Goal: Information Seeking & Learning: Find specific fact

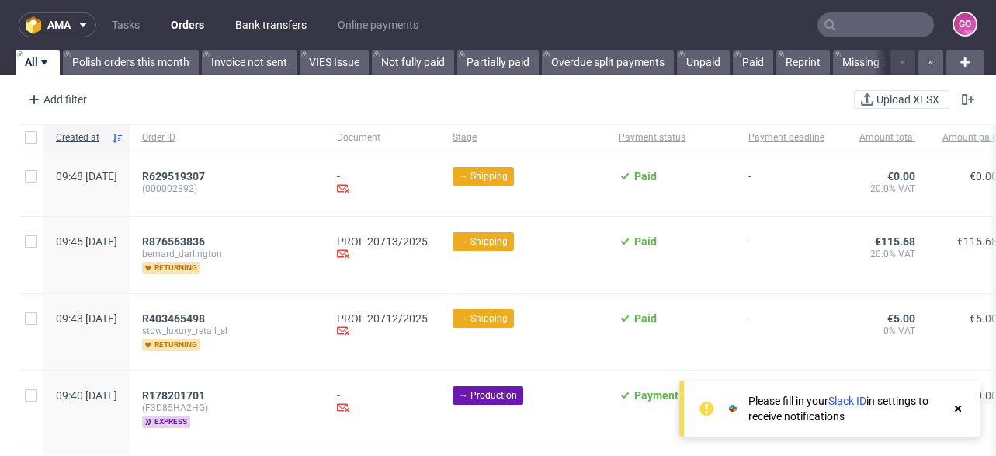
click at [285, 25] on link "Bank transfers" at bounding box center [271, 24] width 90 height 25
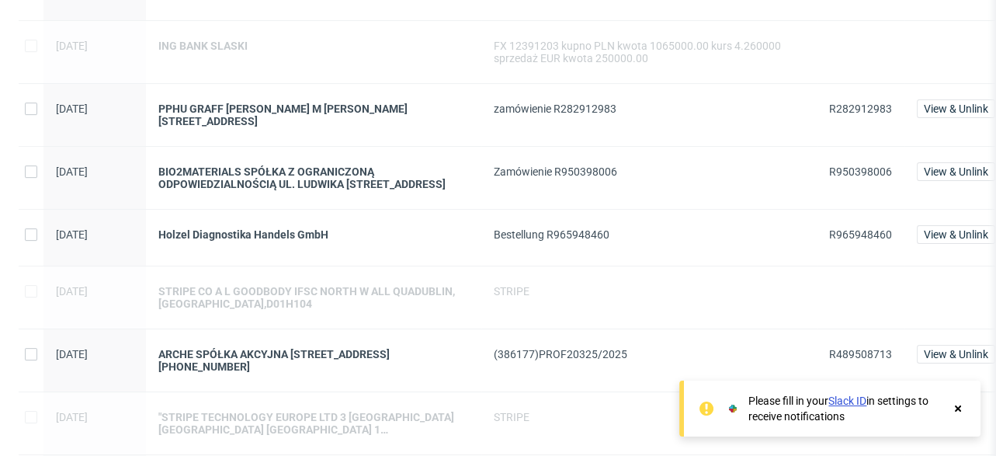
scroll to position [869, 0]
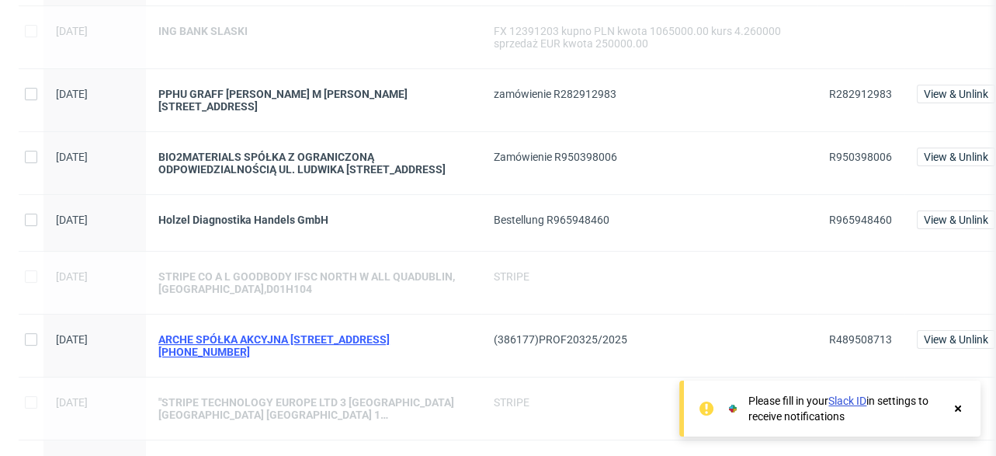
click at [366, 333] on div "ARCHE SPÓŁKA AKCYJNA [STREET_ADDRESS][PHONE_NUMBER]" at bounding box center [313, 345] width 310 height 25
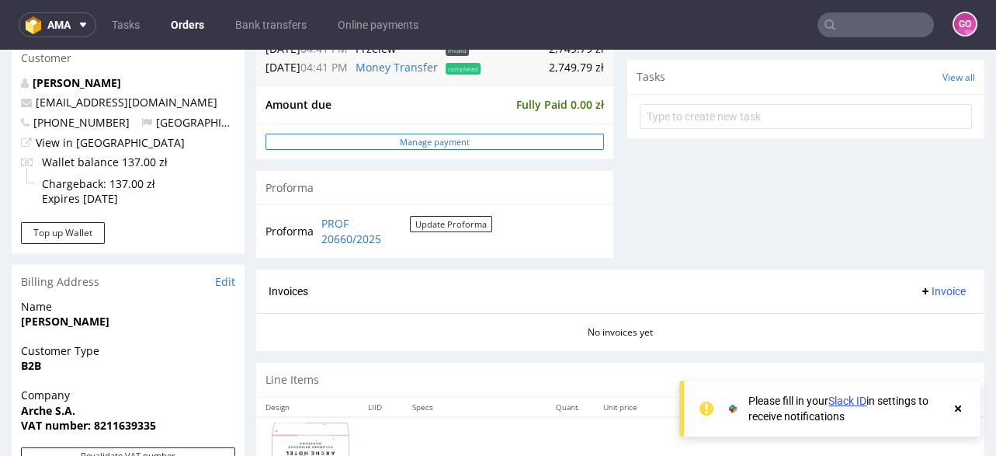
scroll to position [683, 0]
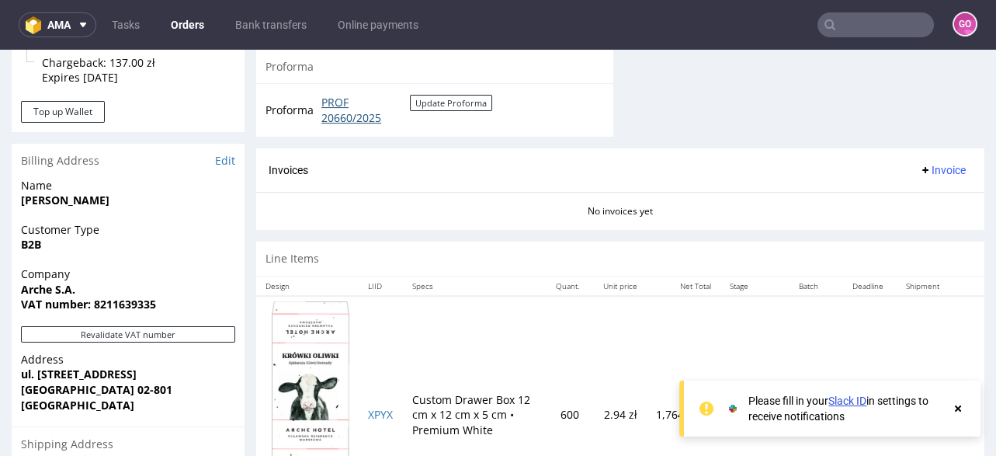
click at [338, 111] on link "PROF 20660/2025" at bounding box center [365, 110] width 88 height 30
click at [294, 29] on link "Bank transfers" at bounding box center [271, 24] width 90 height 25
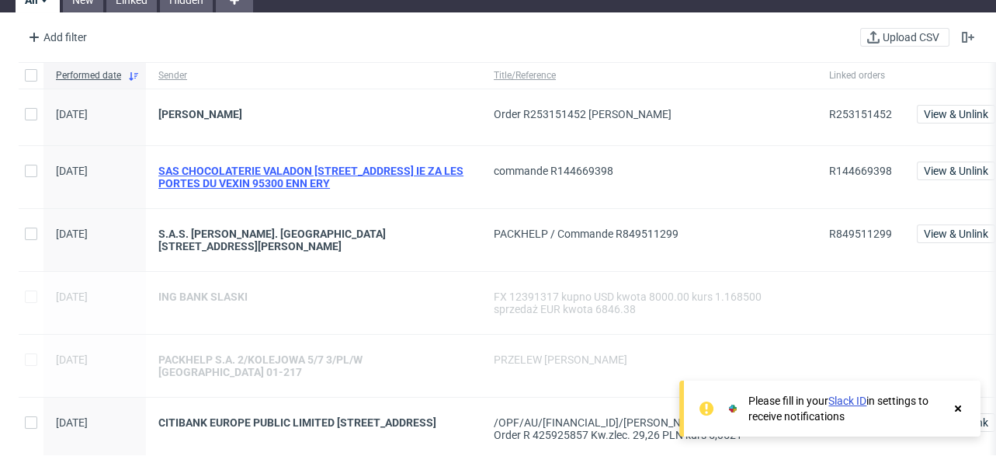
scroll to position [310, 0]
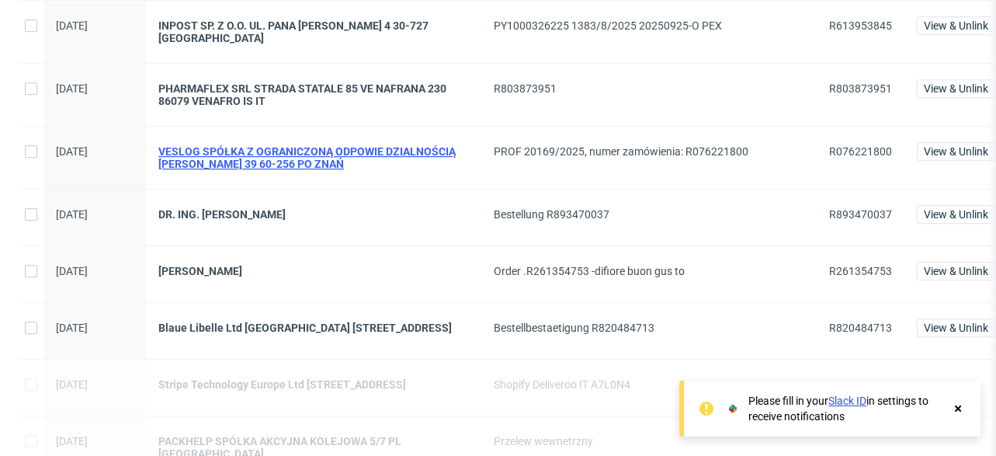
click at [297, 145] on div "VESLOG SPÓŁKA Z OGRANICZONĄ ODPOWIE DZIALNOŚCIĄ JÓZEFA CHOCISZEWSKIEGO 39 60-25…" at bounding box center [313, 157] width 310 height 25
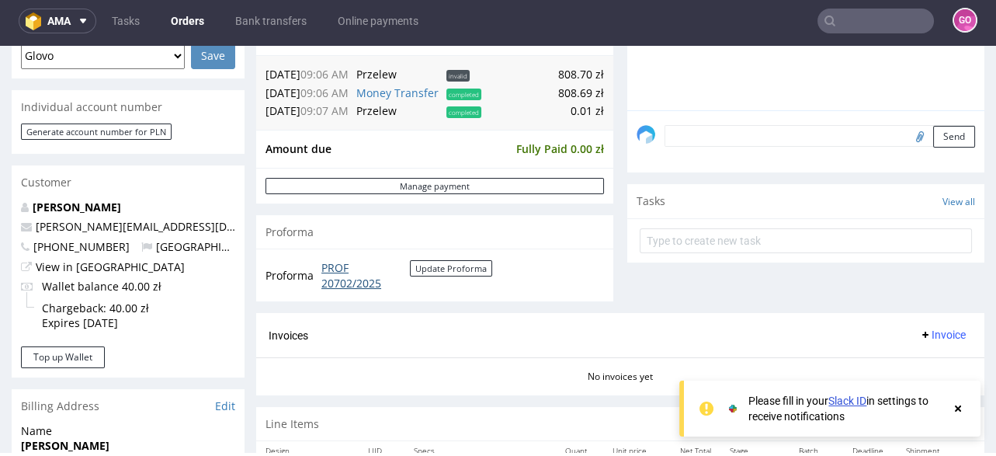
scroll to position [435, 0]
click at [371, 273] on link "PROF 20702/2025" at bounding box center [365, 274] width 88 height 30
click at [229, 29] on ul "Tasks Orders Bank transfers Online payments" at bounding box center [265, 21] width 338 height 25
click at [293, 20] on link "Bank transfers" at bounding box center [271, 21] width 90 height 25
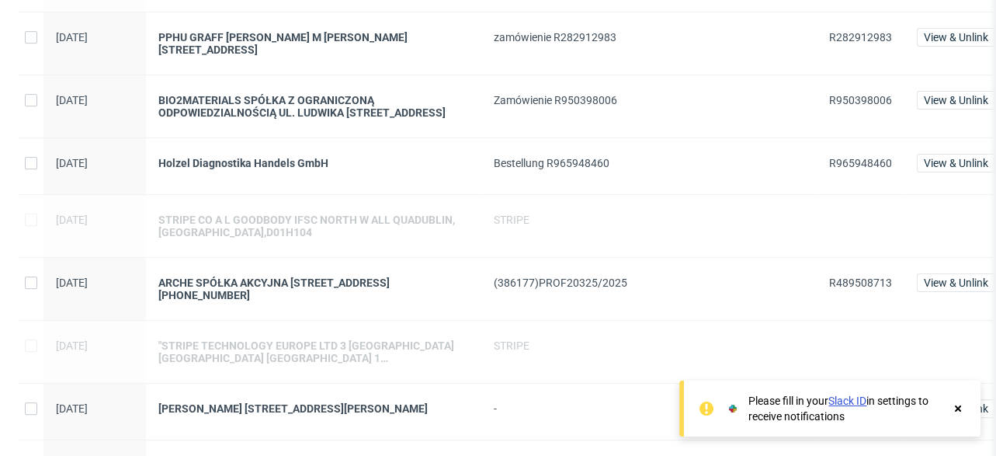
scroll to position [931, 0]
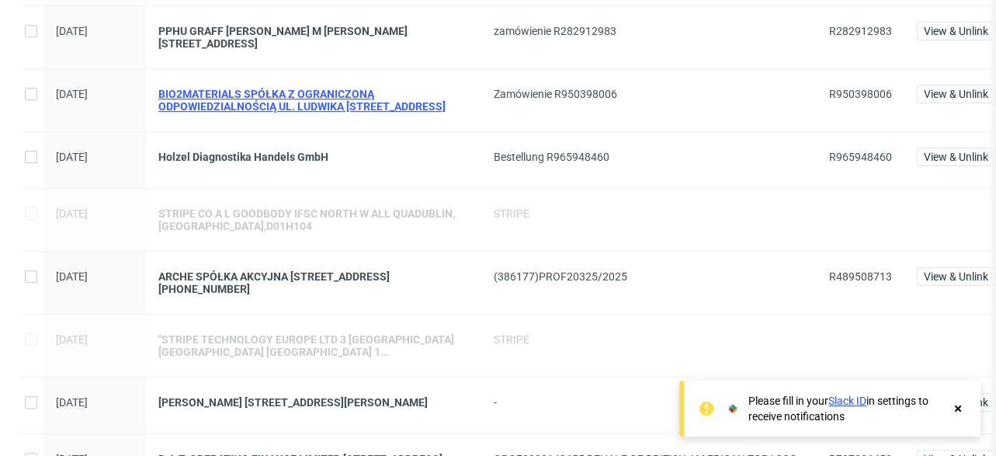
click at [272, 88] on div "BIO2MATERIALS SPÓŁKA Z OGRANICZONĄ ODPOWIEDZIALNOŚCIĄ UL. LUDWIKA RYDYGIERA 8 B…" at bounding box center [313, 100] width 310 height 25
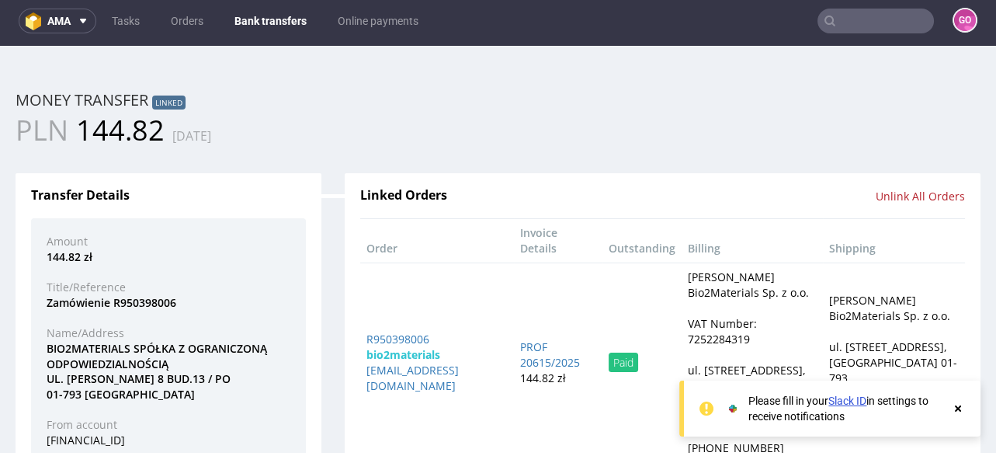
scroll to position [4, 0]
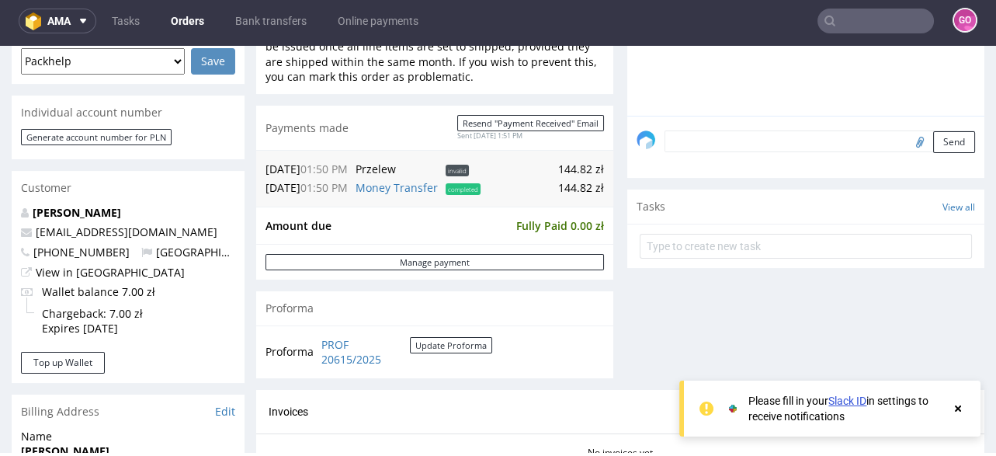
scroll to position [435, 0]
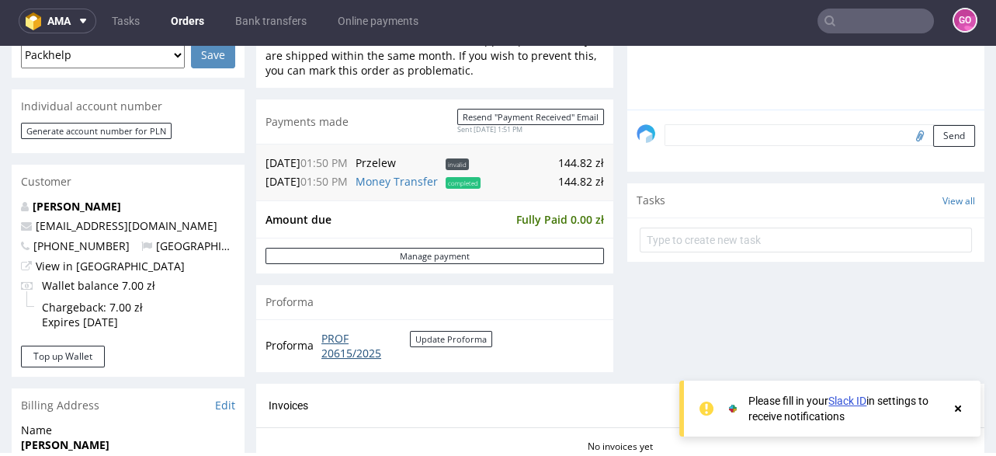
click at [368, 345] on link "PROF 20615/2025" at bounding box center [365, 346] width 88 height 30
click at [278, 11] on link "Bank transfers" at bounding box center [271, 21] width 90 height 25
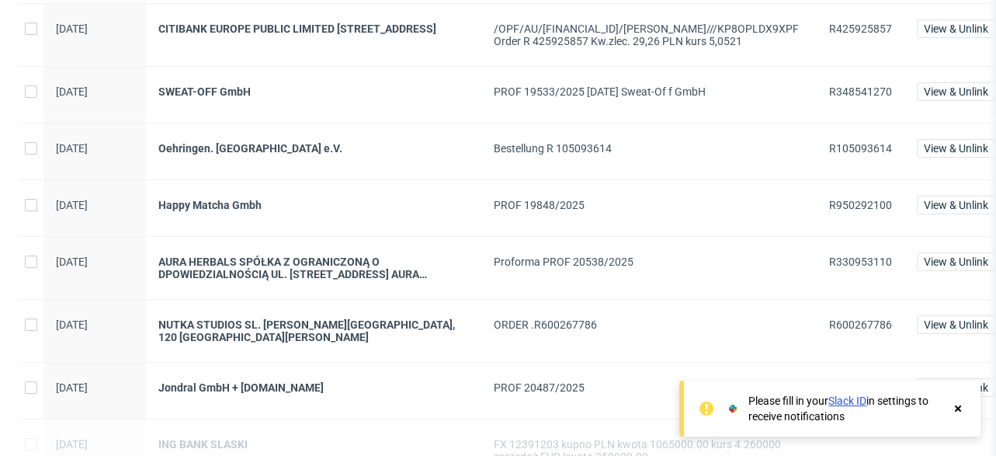
scroll to position [496, 0]
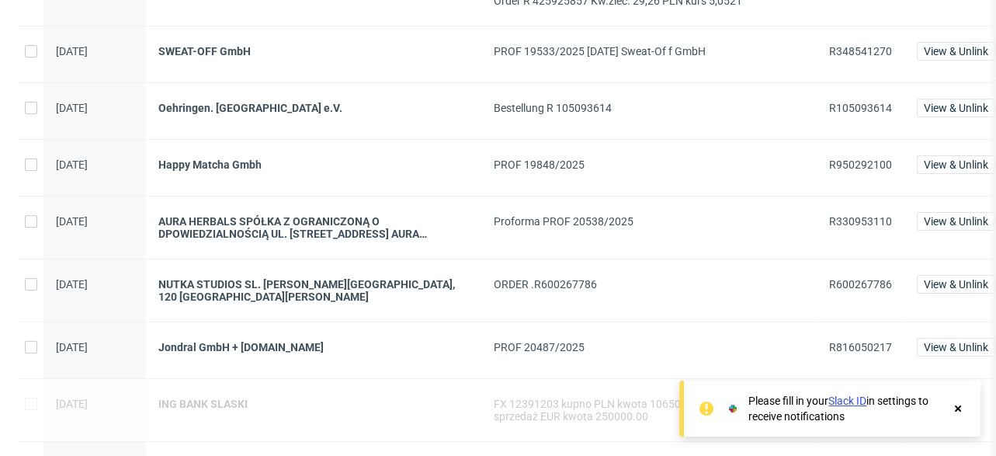
click at [852, 215] on span "R330953110" at bounding box center [860, 221] width 63 height 12
copy span "R330953110"
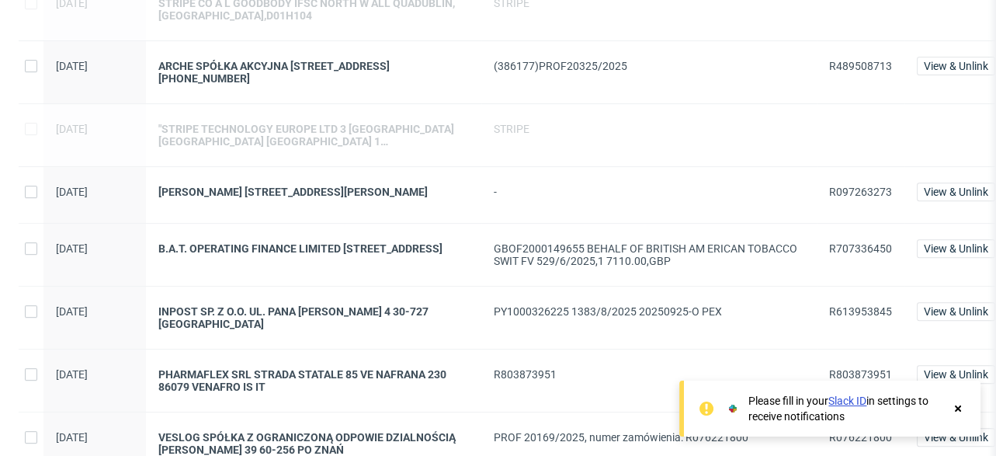
scroll to position [1179, 0]
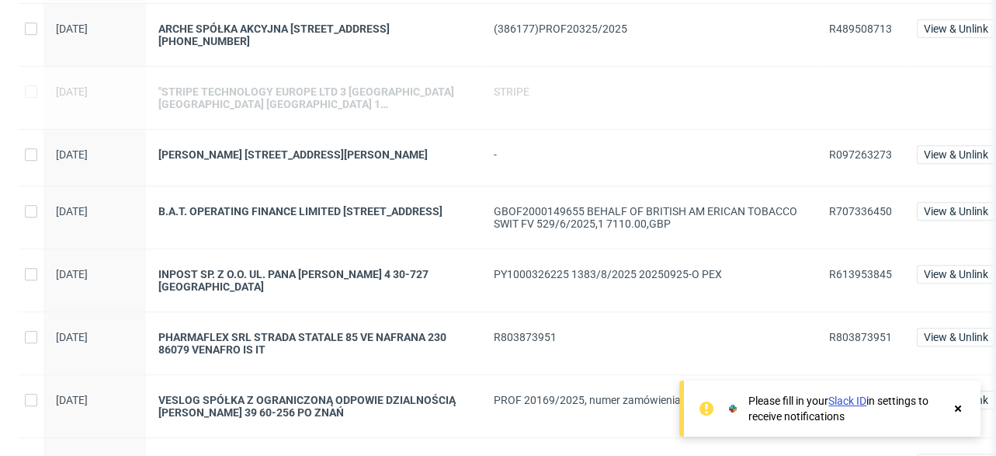
click at [851, 268] on span "R613953845" at bounding box center [860, 274] width 63 height 12
copy span "R613953845"
click at [254, 249] on div "INPOST SP. Z O.O. UL. PANA TADEUSZA 4 30-727 KRAKÓW" at bounding box center [313, 280] width 335 height 62
click at [251, 268] on div "INPOST SP. Z O.O. UL. PANA TADEUSZA 4 30-727 KRAKÓW" at bounding box center [313, 280] width 310 height 25
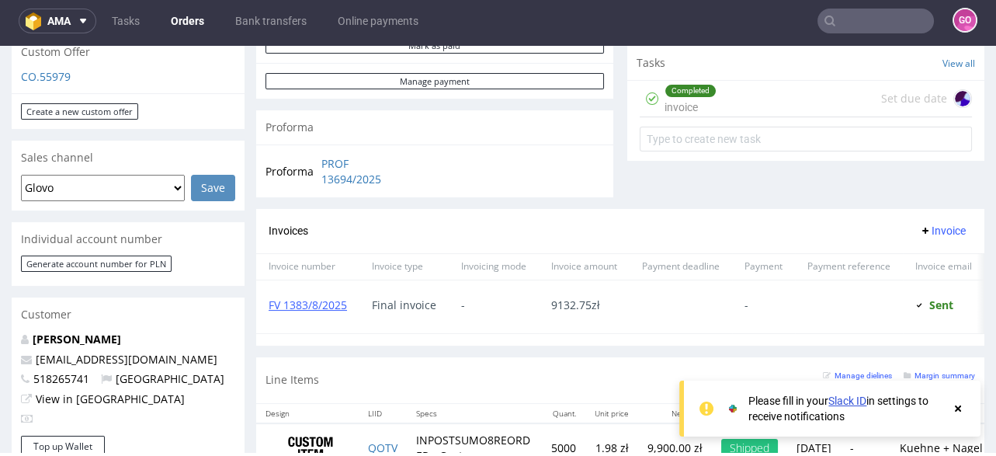
scroll to position [683, 0]
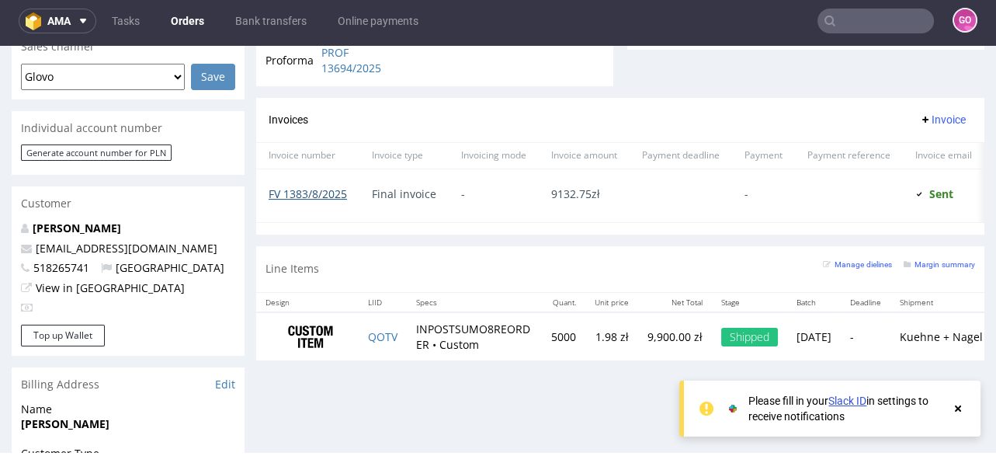
click at [298, 192] on link "FV 1383/8/2025" at bounding box center [308, 193] width 78 height 15
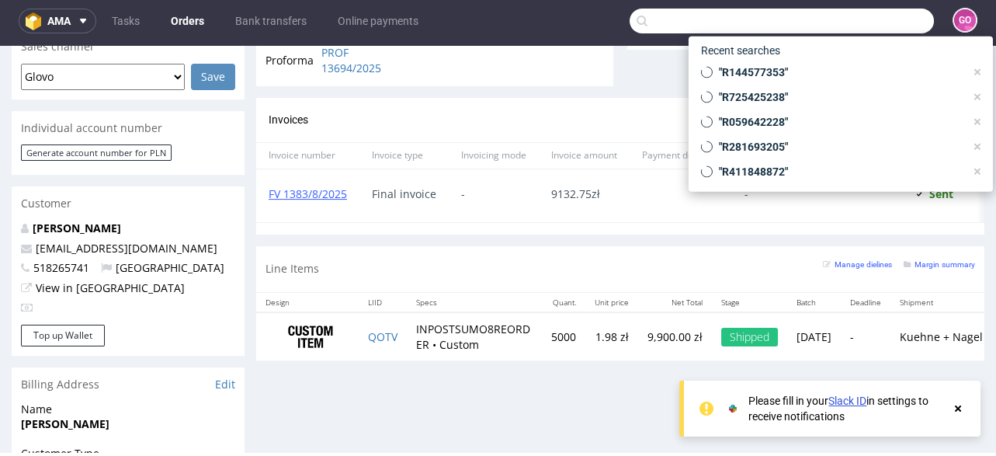
click at [881, 25] on input "text" at bounding box center [782, 21] width 304 height 25
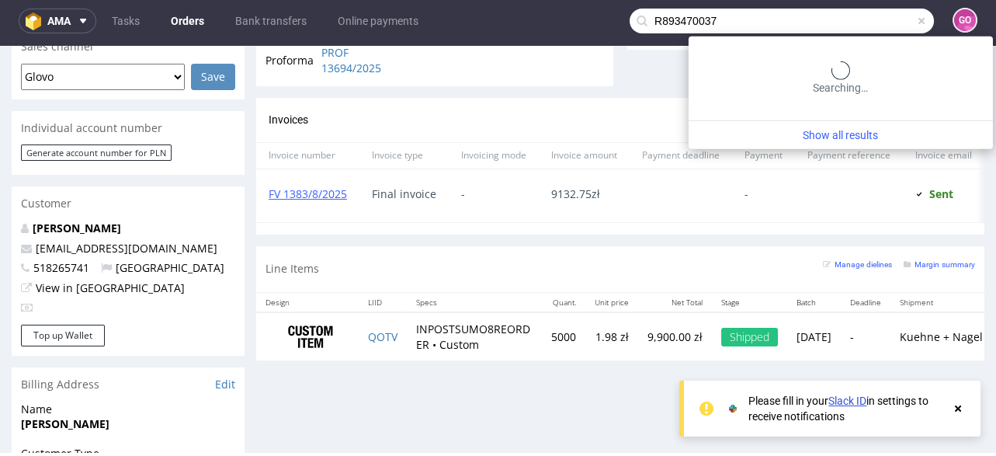
type input "R893470037"
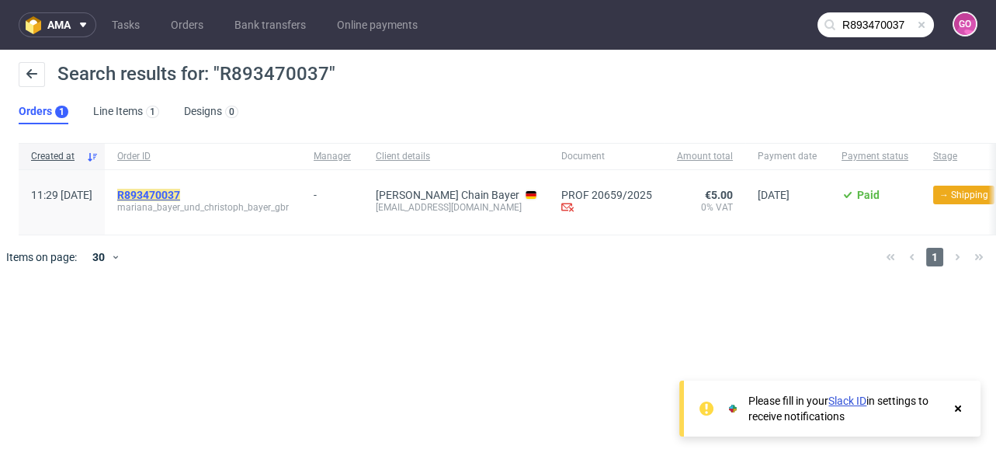
click at [180, 190] on mark "R893470037" at bounding box center [148, 195] width 63 height 12
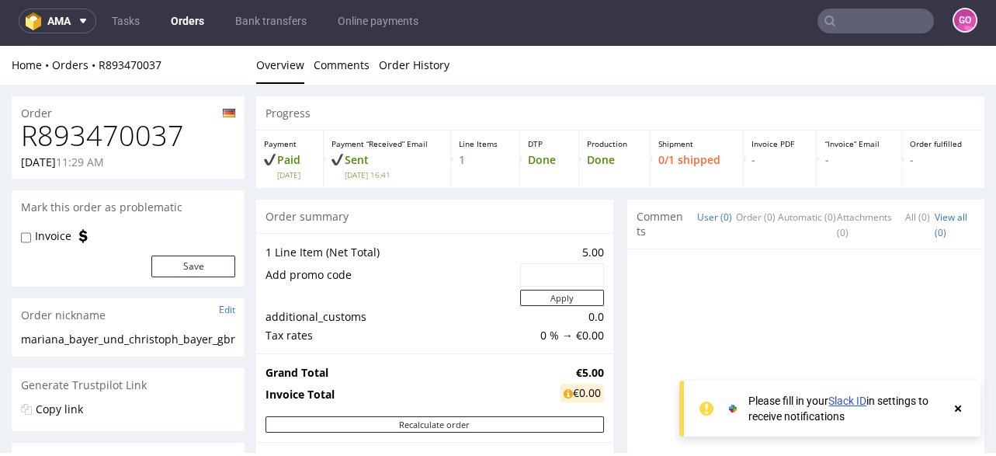
scroll to position [435, 0]
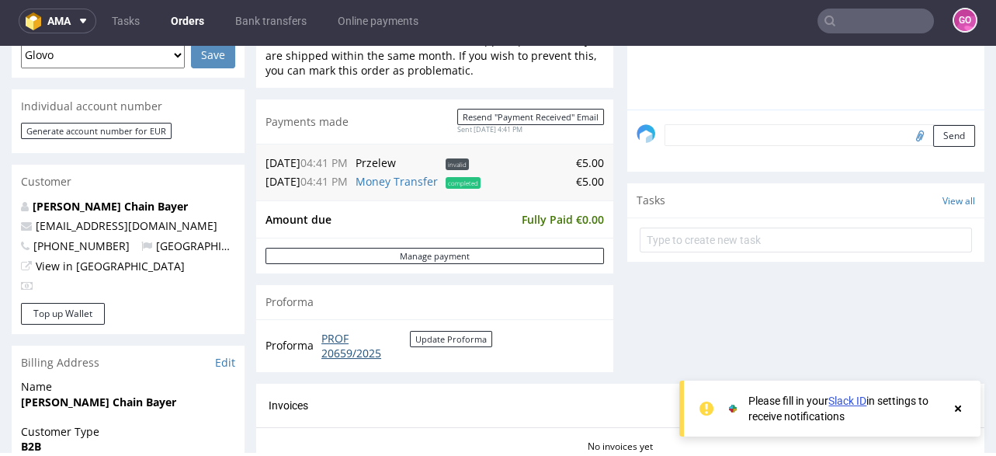
click at [346, 349] on link "PROF 20659/2025" at bounding box center [365, 346] width 88 height 30
click at [836, 22] on input "text" at bounding box center [875, 21] width 116 height 25
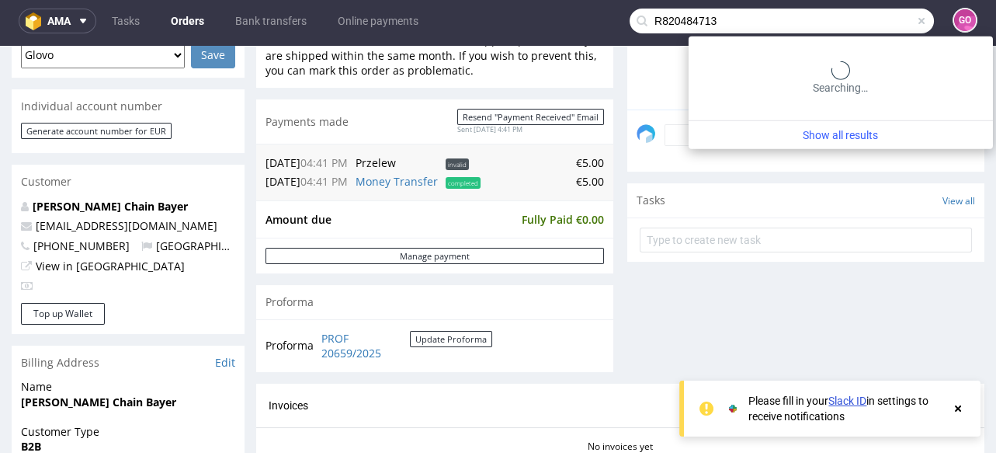
type input "R820484713"
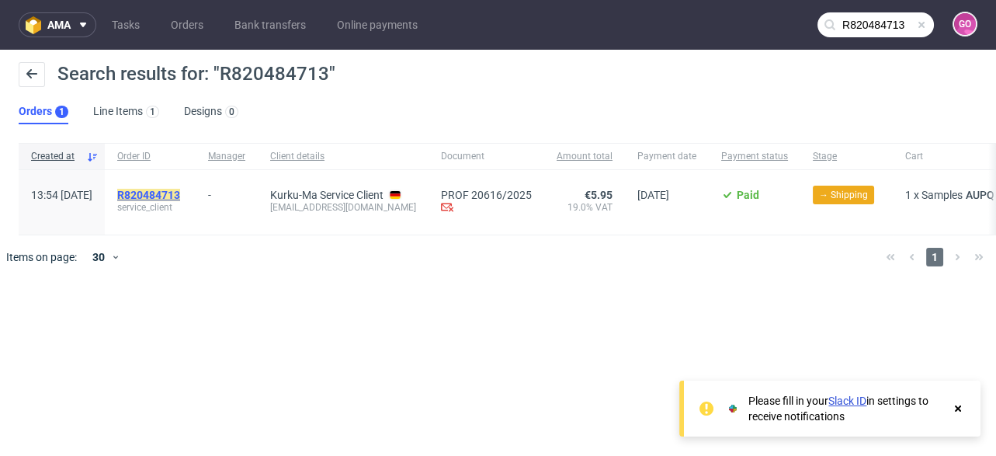
click at [180, 189] on mark "R820484713" at bounding box center [148, 195] width 63 height 12
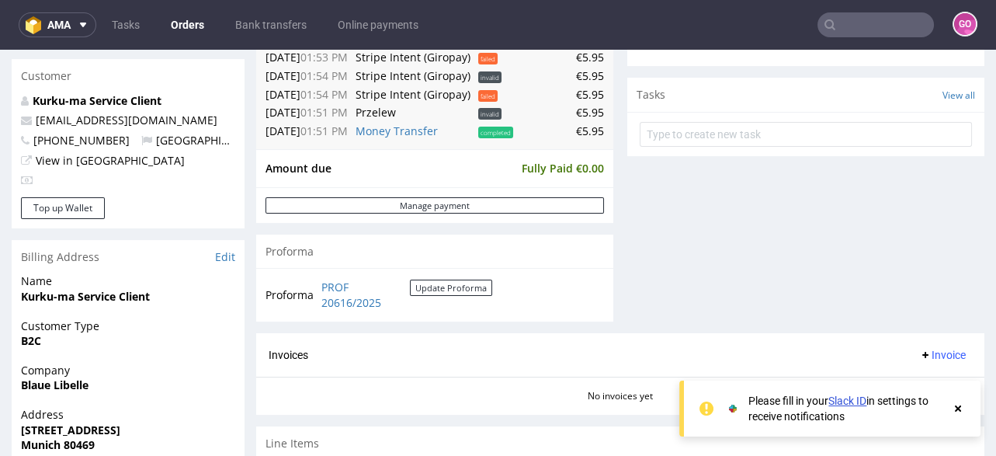
scroll to position [683, 0]
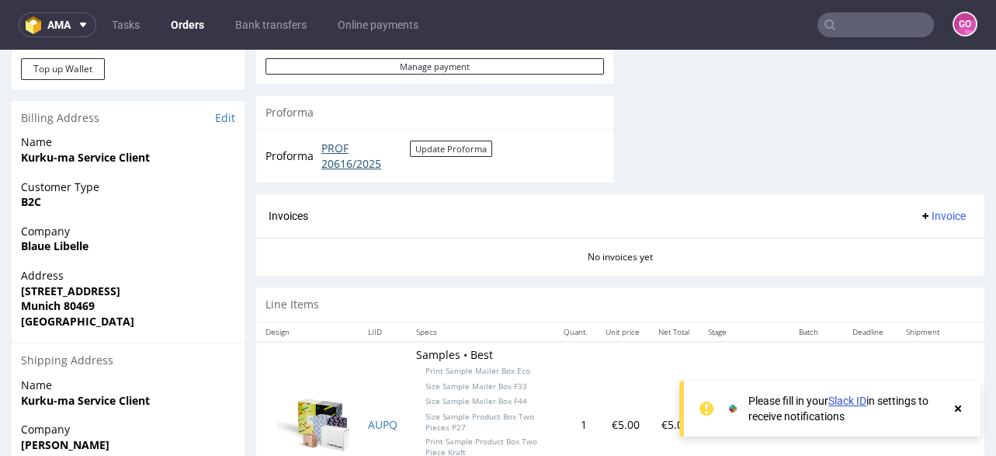
click at [325, 162] on link "PROF 20616/2025" at bounding box center [365, 155] width 88 height 30
click at [300, 16] on link "Bank transfers" at bounding box center [271, 24] width 90 height 25
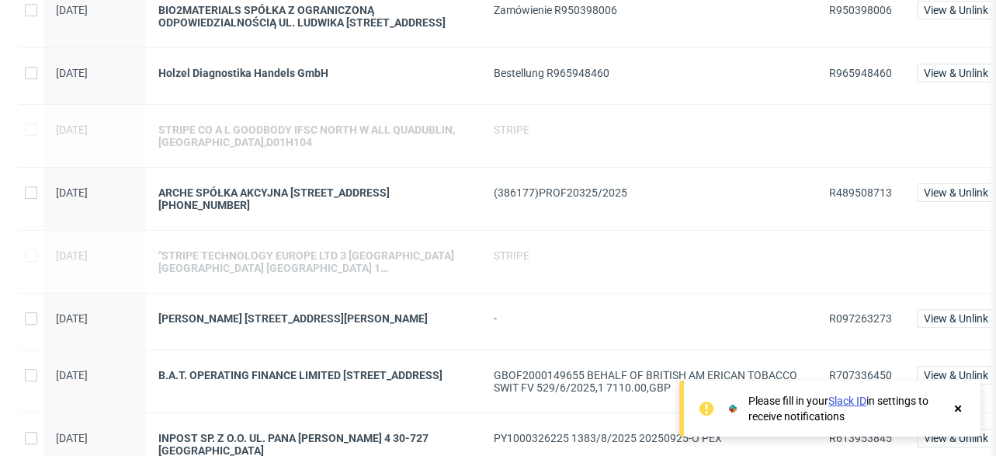
scroll to position [1117, 0]
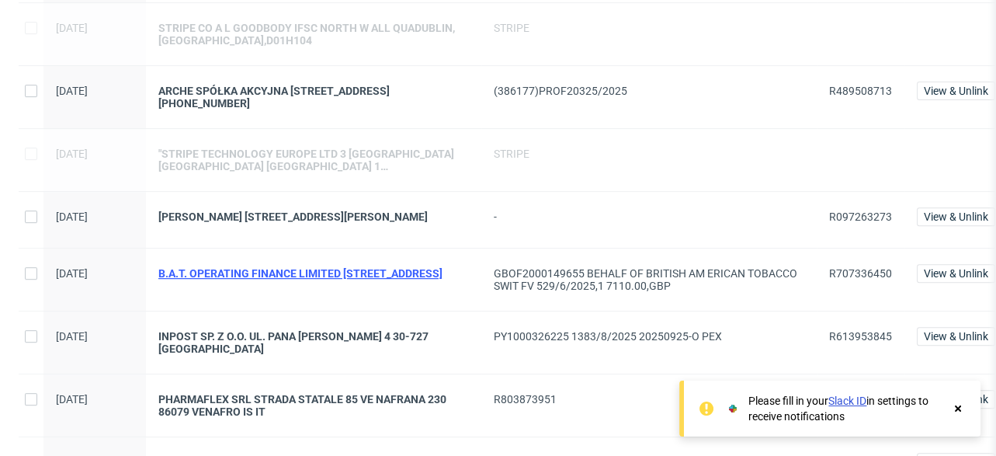
click at [301, 267] on div "B.A.T. OPERATING FINANCE LIMITED 2/ TEMPLE PLACE 4 3/GB/London WC2R 2PG" at bounding box center [313, 273] width 310 height 12
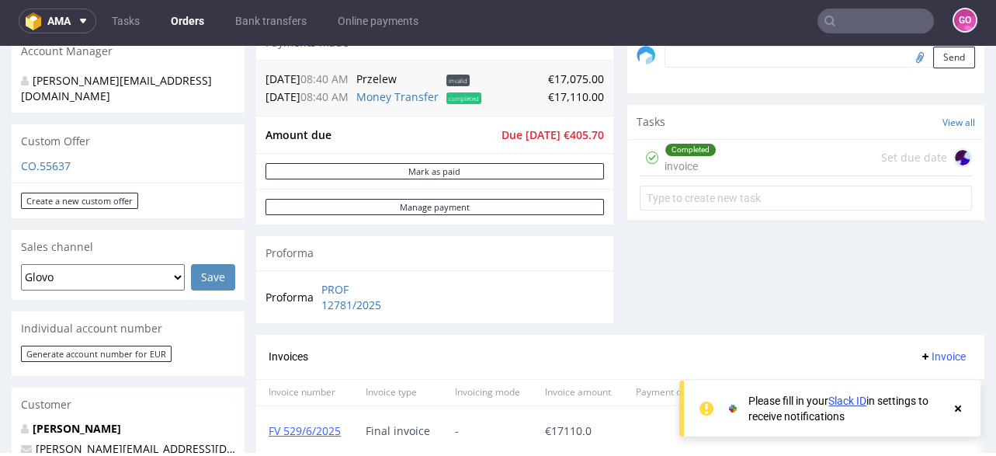
scroll to position [621, 0]
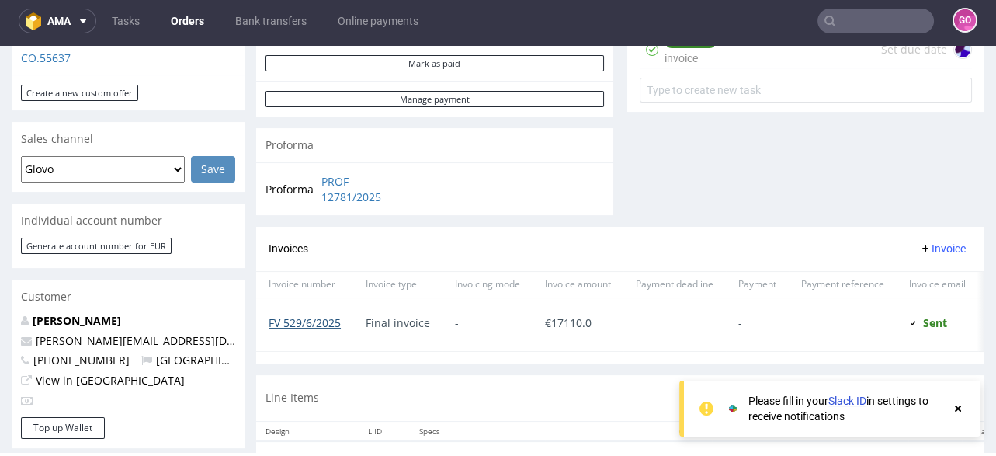
click at [332, 318] on link "FV 529/6/2025" at bounding box center [305, 322] width 72 height 15
click at [248, 23] on link "Bank transfers" at bounding box center [271, 21] width 90 height 25
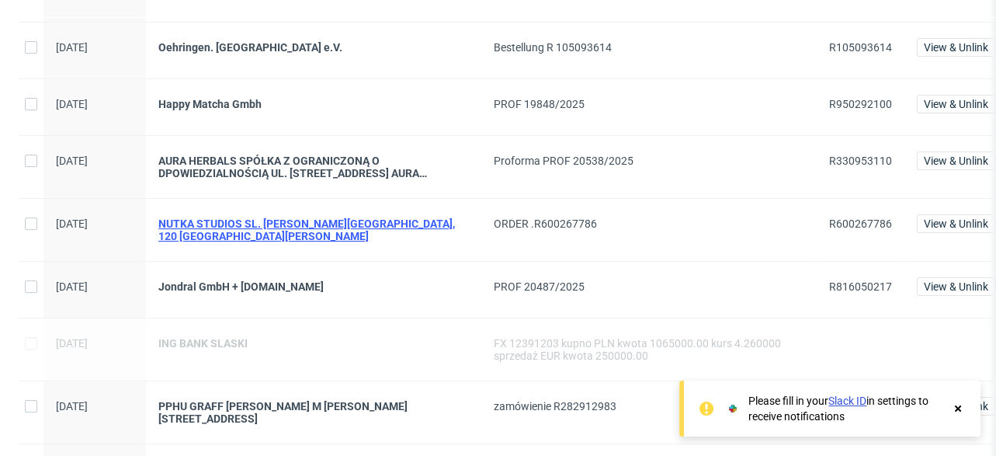
scroll to position [558, 0]
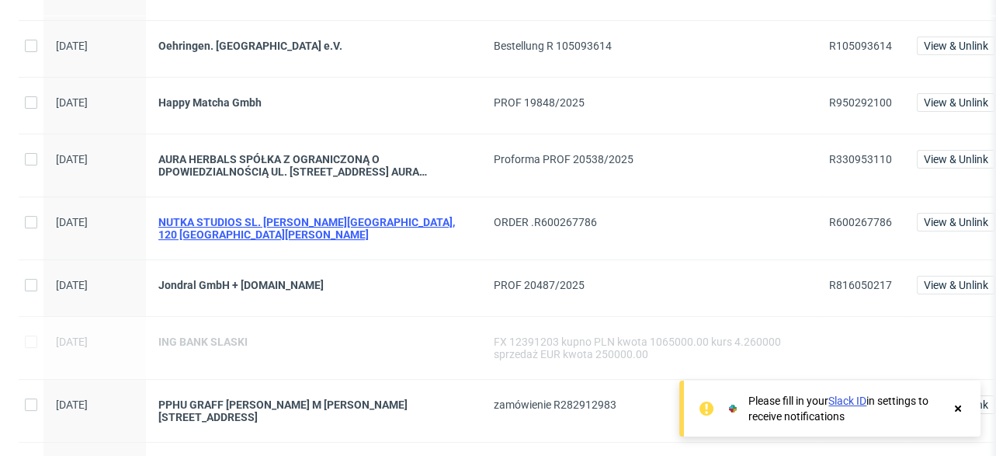
click at [245, 223] on div "NUTKA STUDIOS SL. CASTILLO DE MALPI CA, 120 VILLAFRANCA DEL CASTILLO" at bounding box center [313, 228] width 310 height 25
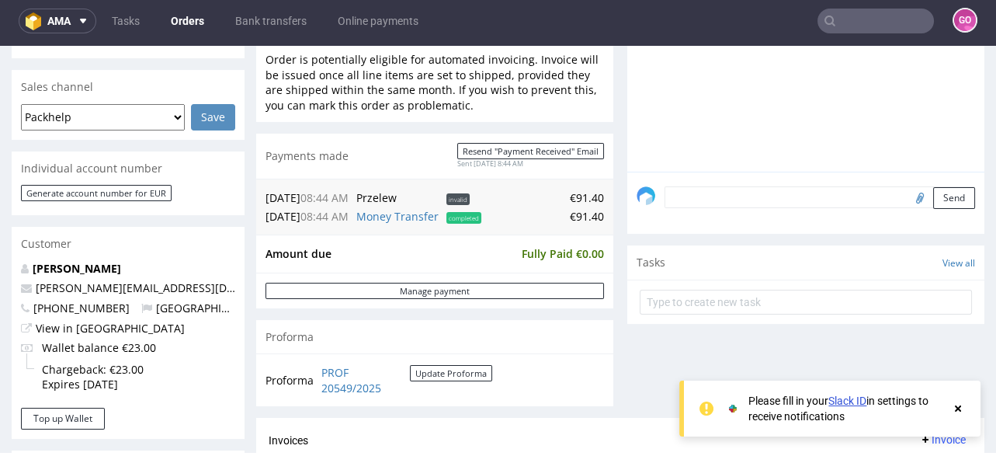
scroll to position [558, 0]
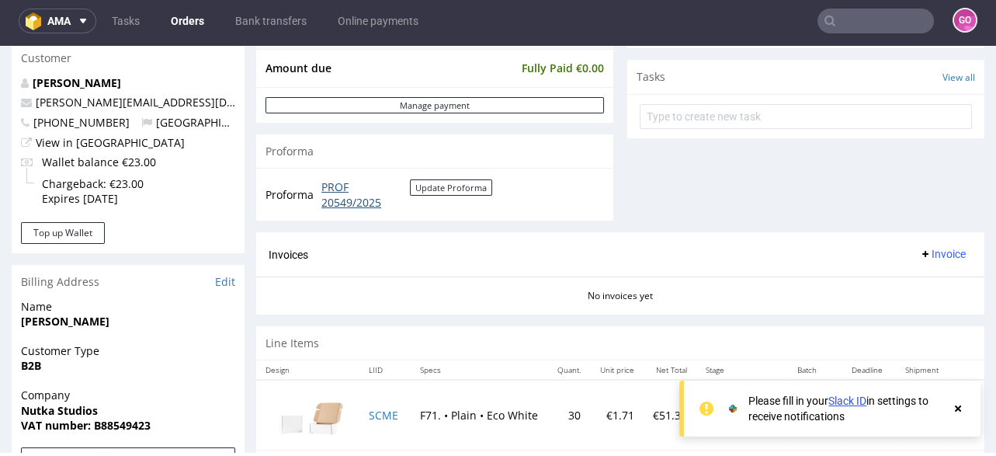
click at [365, 191] on link "PROF 20549/2025" at bounding box center [365, 194] width 88 height 30
click at [252, 16] on link "Bank transfers" at bounding box center [271, 21] width 90 height 25
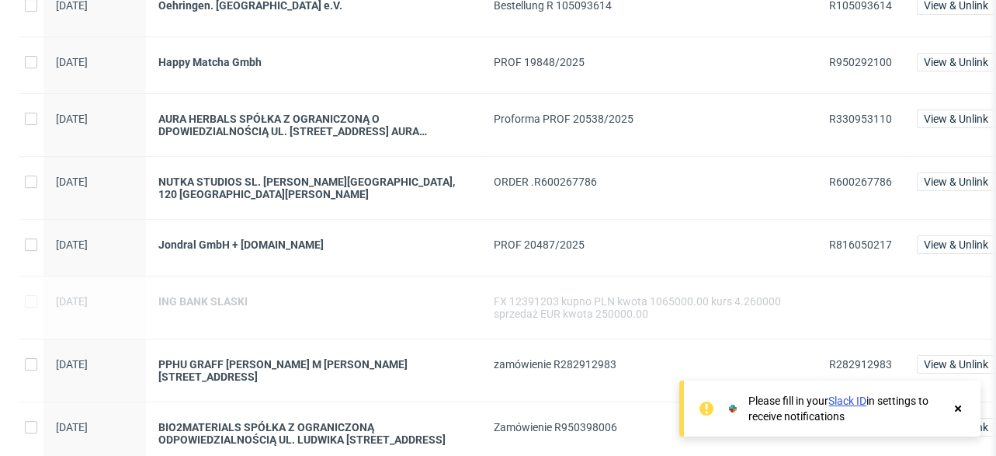
scroll to position [621, 0]
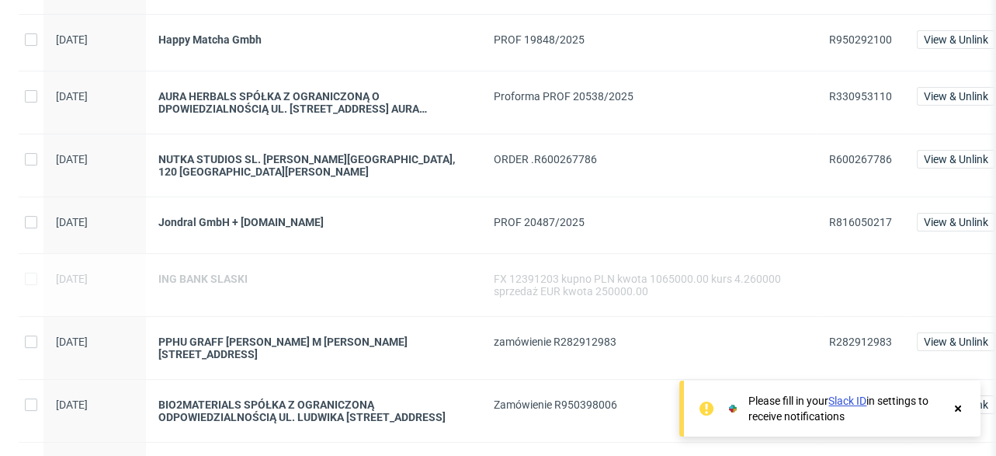
click at [841, 216] on span "R816050217" at bounding box center [860, 222] width 63 height 12
click at [848, 220] on span "R816050217" at bounding box center [860, 225] width 63 height 19
click at [853, 205] on div "R816050217" at bounding box center [861, 225] width 88 height 56
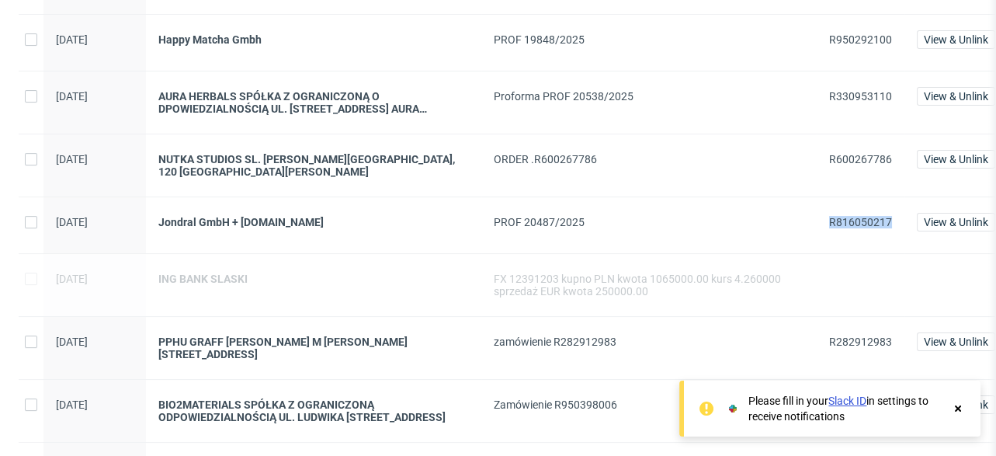
copy span "R816050217"
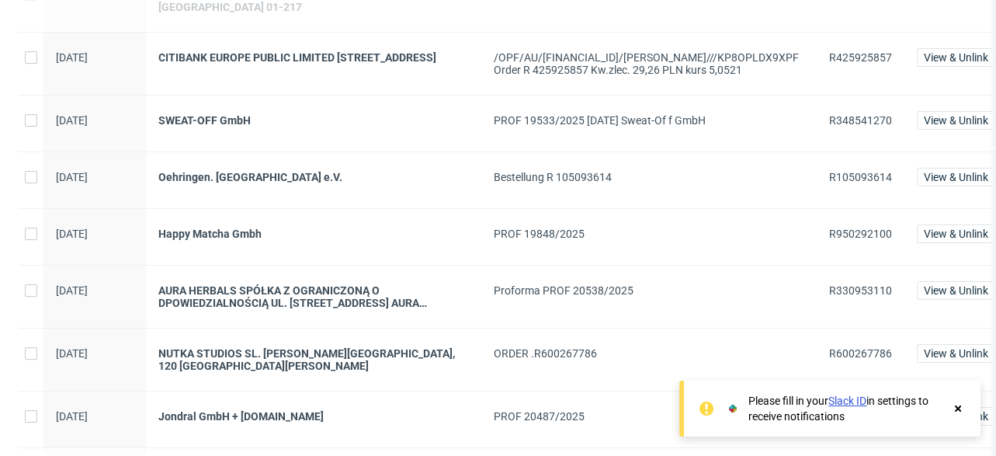
scroll to position [366, 0]
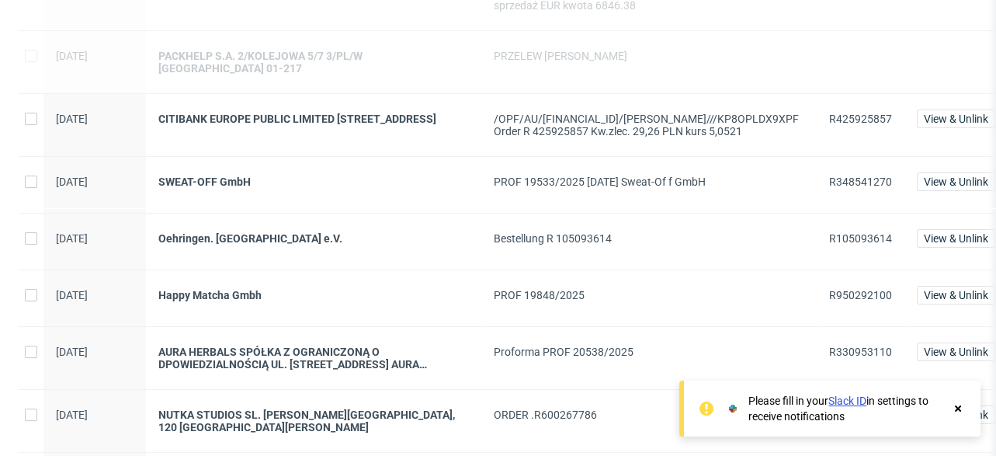
click at [839, 175] on span "R348541270" at bounding box center [860, 181] width 63 height 12
copy span "R348541270"
click at [859, 289] on span "R950292100" at bounding box center [860, 295] width 63 height 12
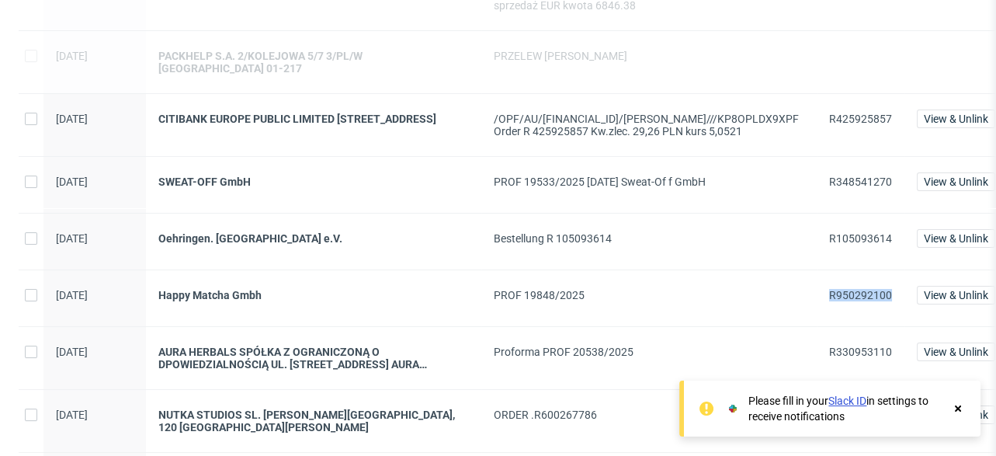
copy span "R950292100"
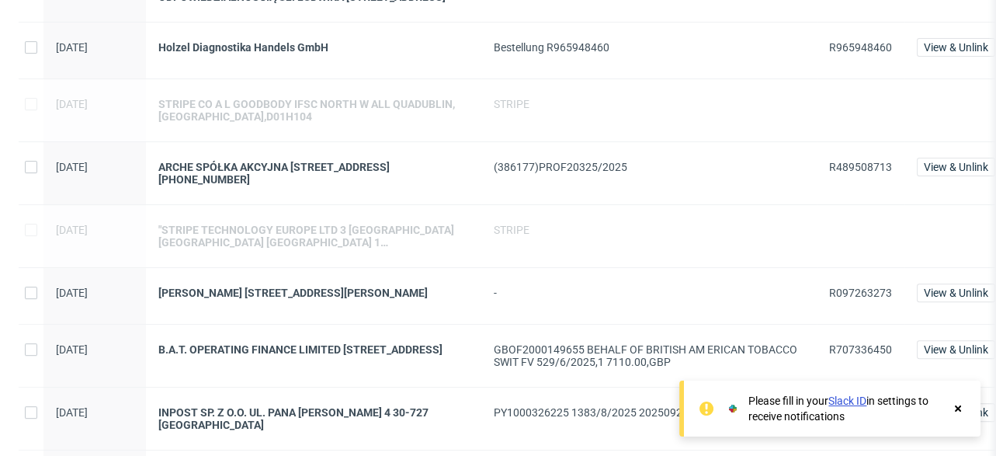
scroll to position [1049, 0]
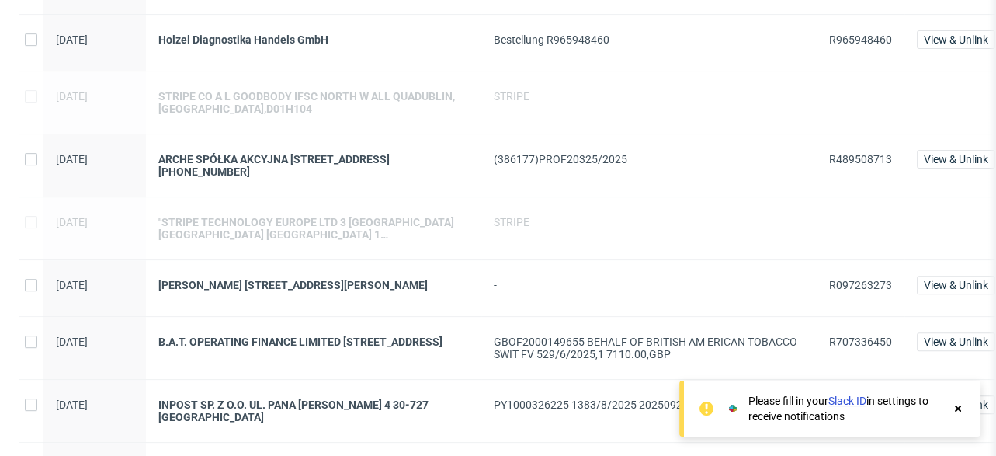
click at [880, 279] on span "R097263273" at bounding box center [860, 285] width 63 height 12
copy span "R097263273"
click at [828, 321] on div "R707336450" at bounding box center [861, 348] width 88 height 62
click at [829, 335] on span "R707336450" at bounding box center [860, 341] width 63 height 12
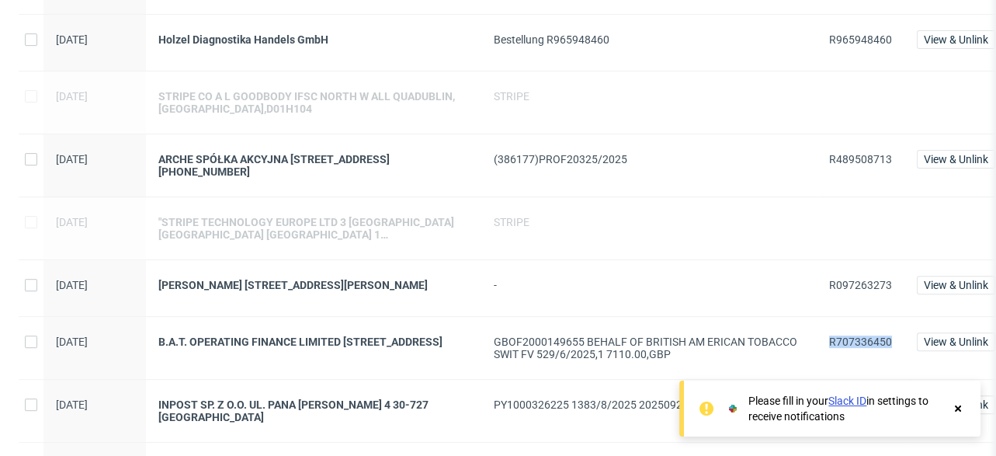
copy span "R707336450"
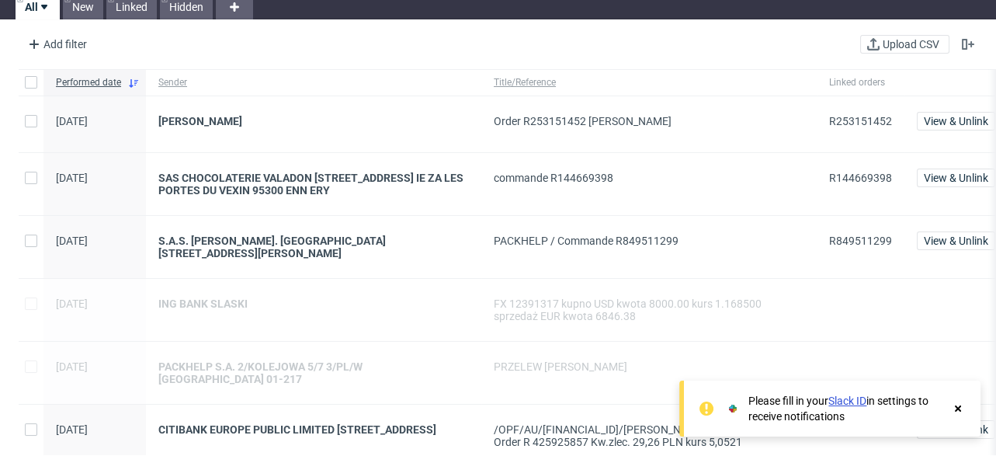
scroll to position [0, 0]
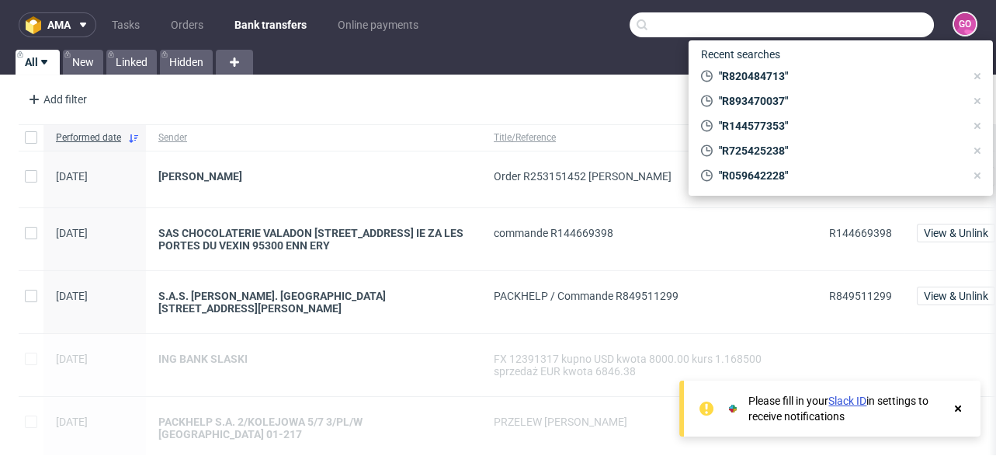
click at [877, 24] on input "text" at bounding box center [782, 24] width 304 height 25
paste input "000002878"
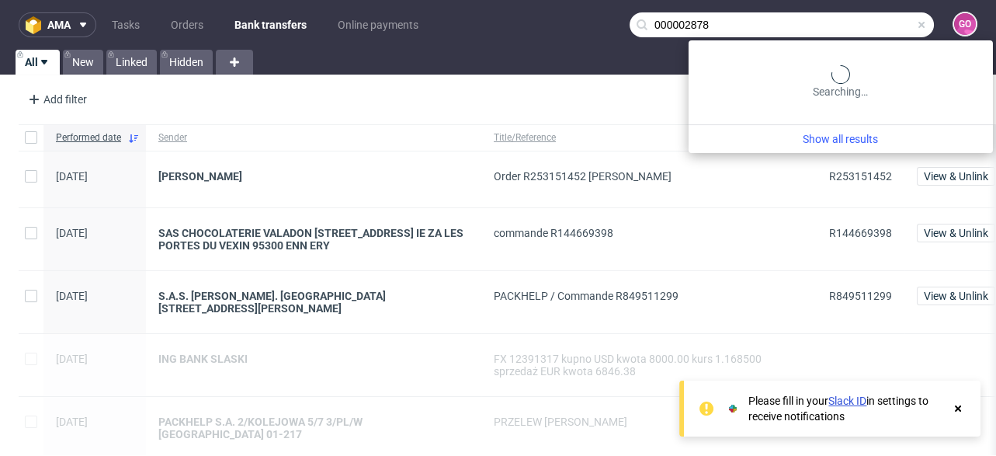
type input "000002878"
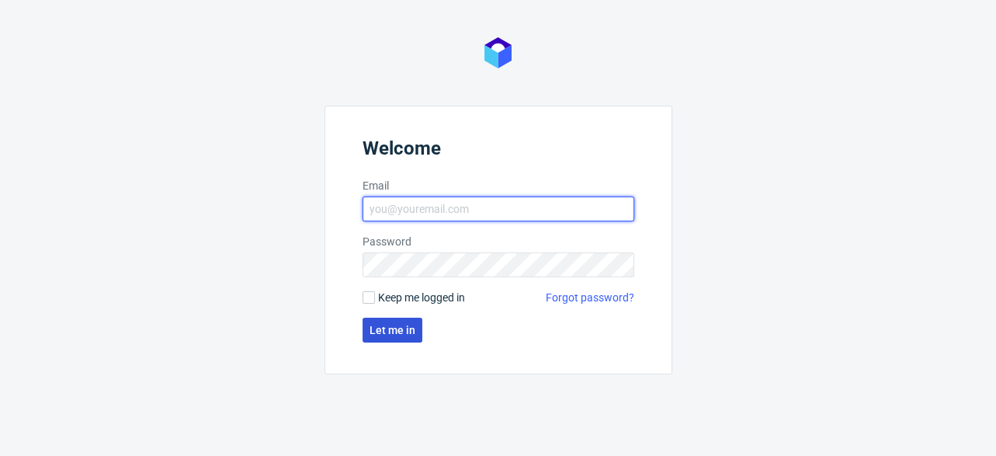
type input "[EMAIL_ADDRESS][DOMAIN_NAME]"
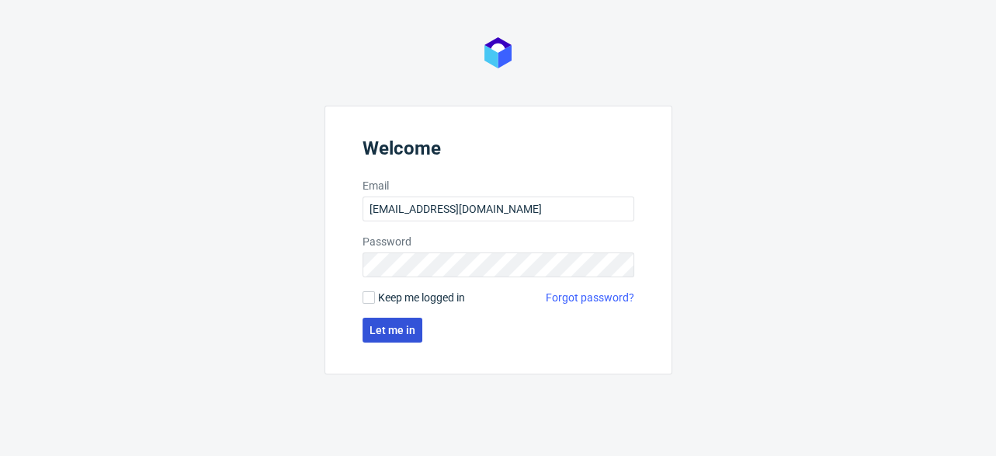
click at [399, 339] on button "Let me in" at bounding box center [393, 329] width 60 height 25
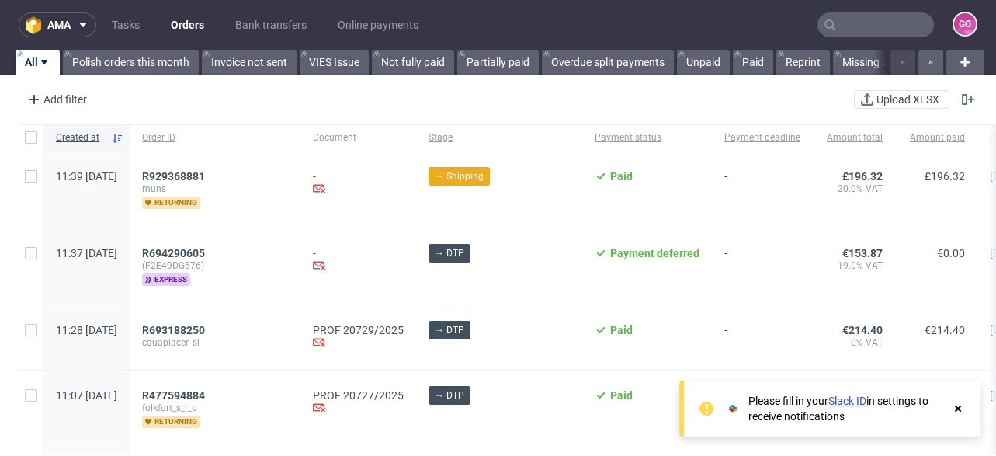
click at [862, 26] on input "text" at bounding box center [875, 24] width 116 height 25
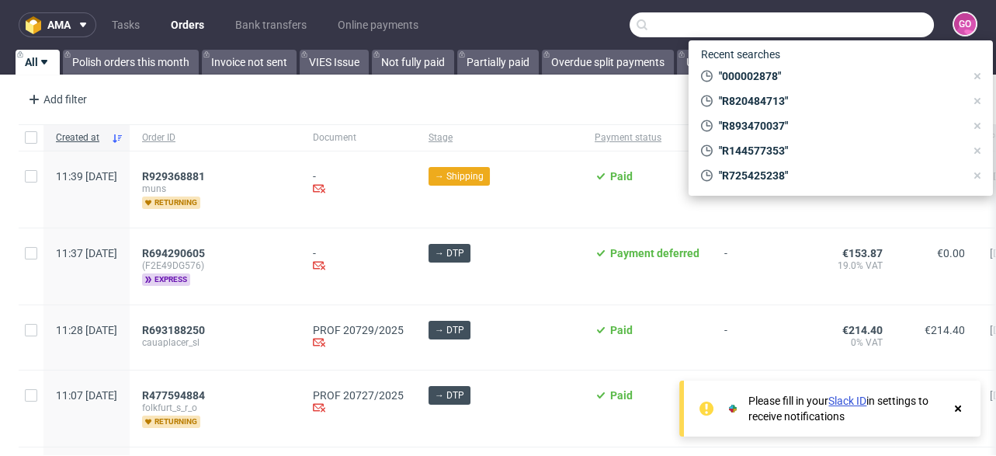
paste input "000002878"
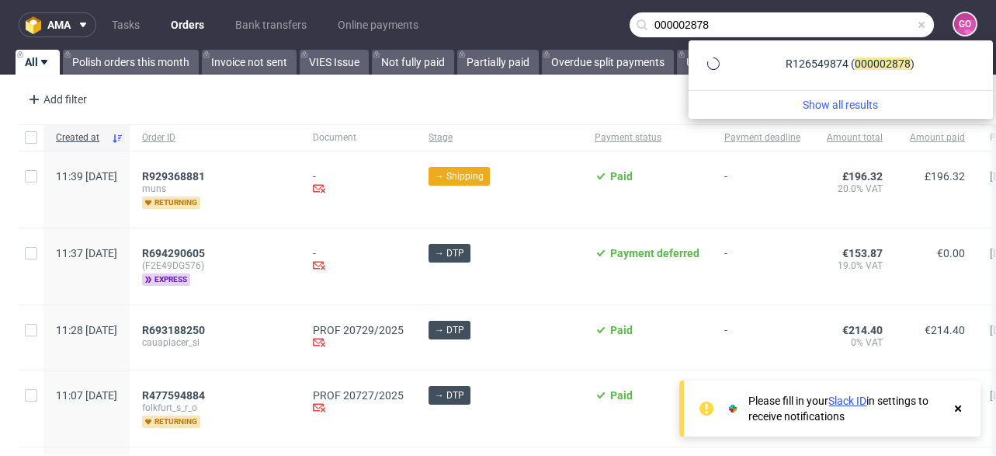
type input "000002878"
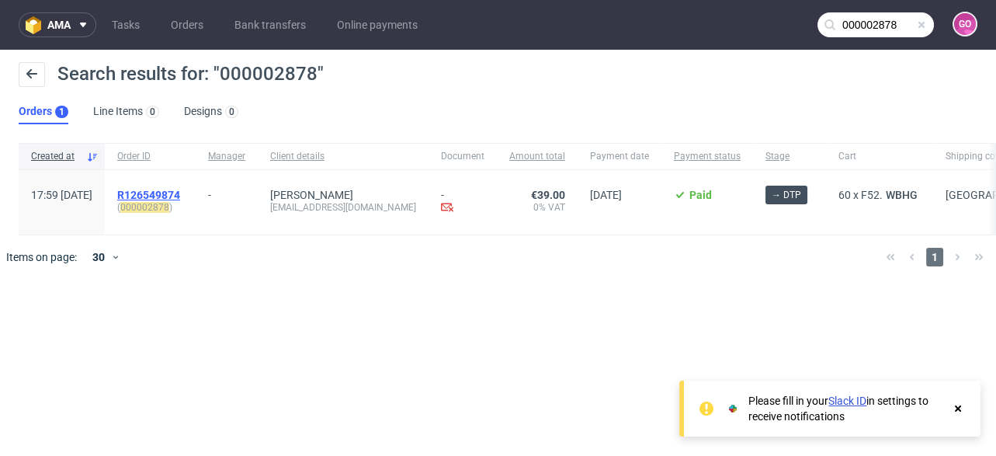
click at [180, 193] on span "R126549874" at bounding box center [148, 195] width 63 height 12
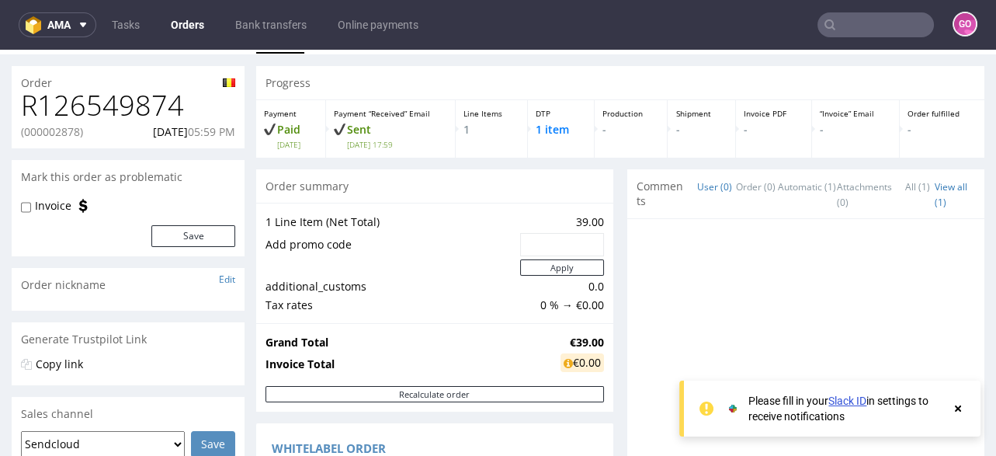
scroll to position [62, 0]
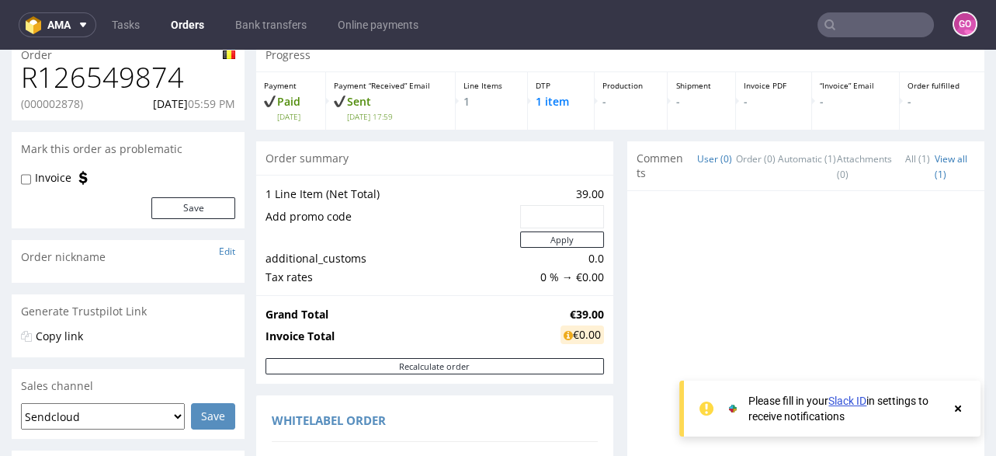
click at [171, 78] on h1 "R126549874" at bounding box center [128, 77] width 214 height 31
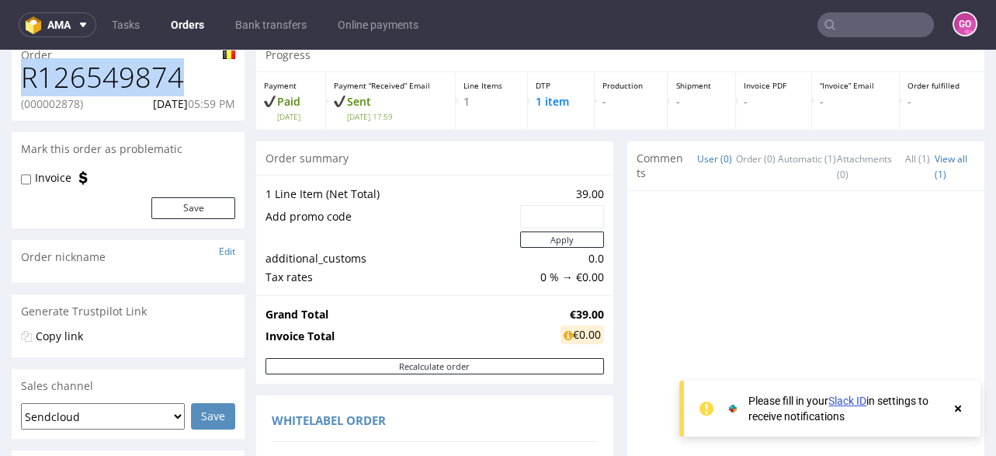
copy h1 "R126549874"
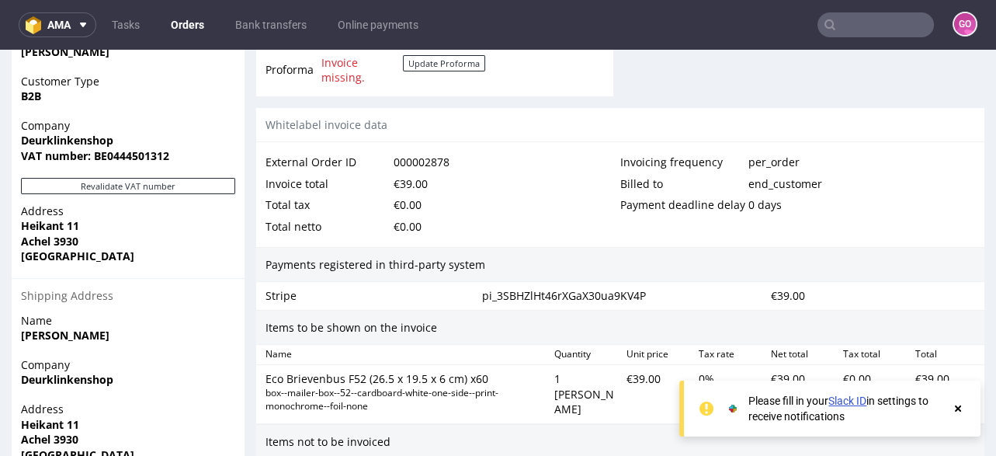
scroll to position [745, 0]
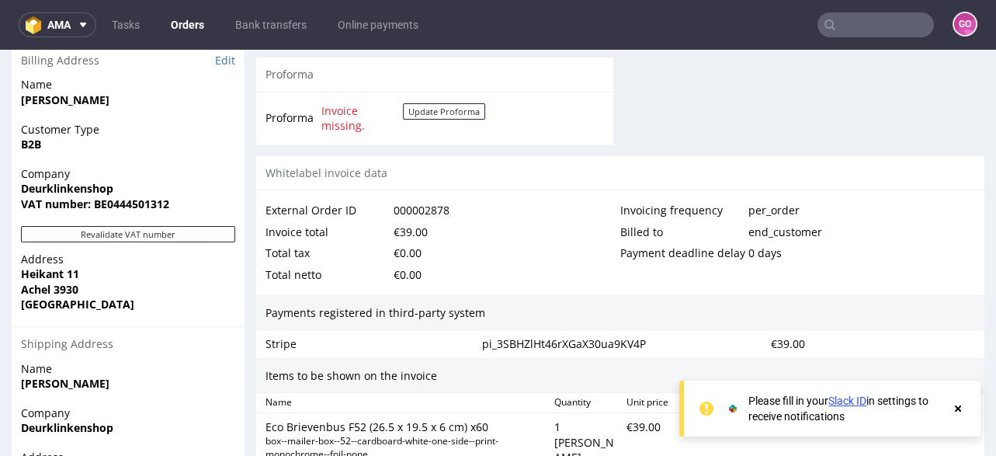
click at [107, 201] on strong "VAT number: BE0444501312" at bounding box center [95, 203] width 148 height 15
copy strong "BE0444501312"
click at [28, 184] on strong "Deurklinkenshop" at bounding box center [67, 188] width 92 height 15
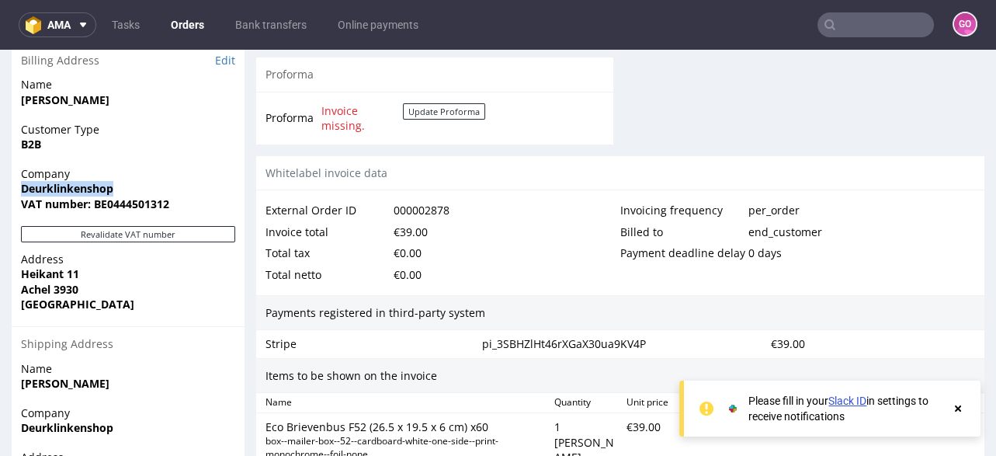
copy strong "Deurklinkenshop"
click at [39, 268] on strong "Heikant 11" at bounding box center [50, 273] width 58 height 15
copy strong "Heikant 11"
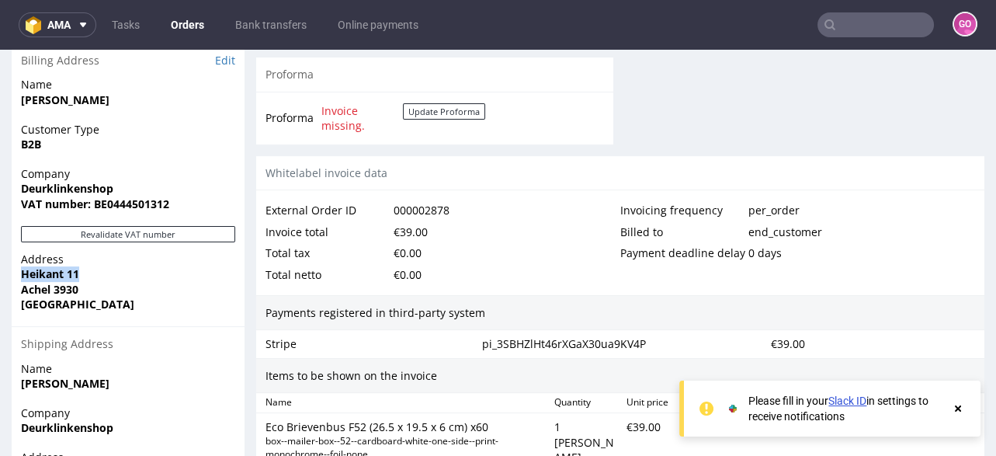
click at [64, 285] on strong "Achel 3930" at bounding box center [49, 289] width 57 height 15
copy strong "3930"
click at [43, 285] on strong "Achel 3930" at bounding box center [49, 289] width 57 height 15
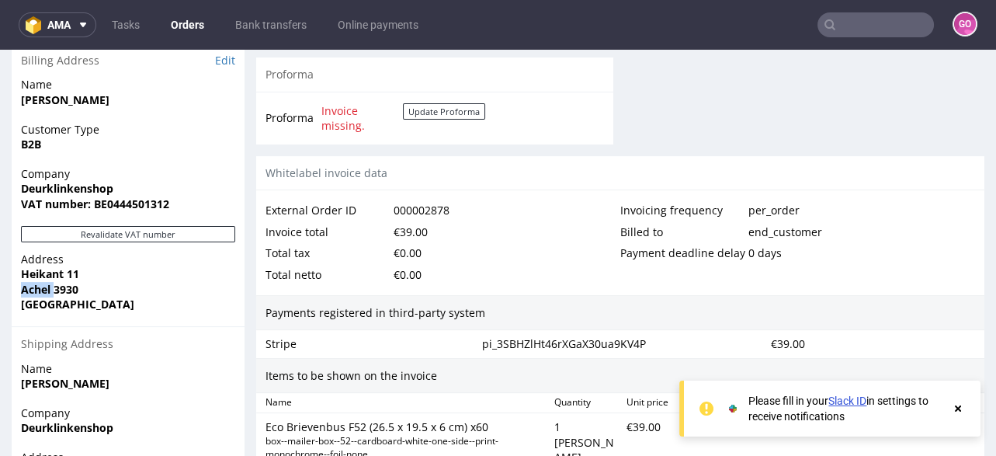
copy strong "Achel"
click at [838, 23] on input "text" at bounding box center [875, 24] width 116 height 25
paste input "000002883"
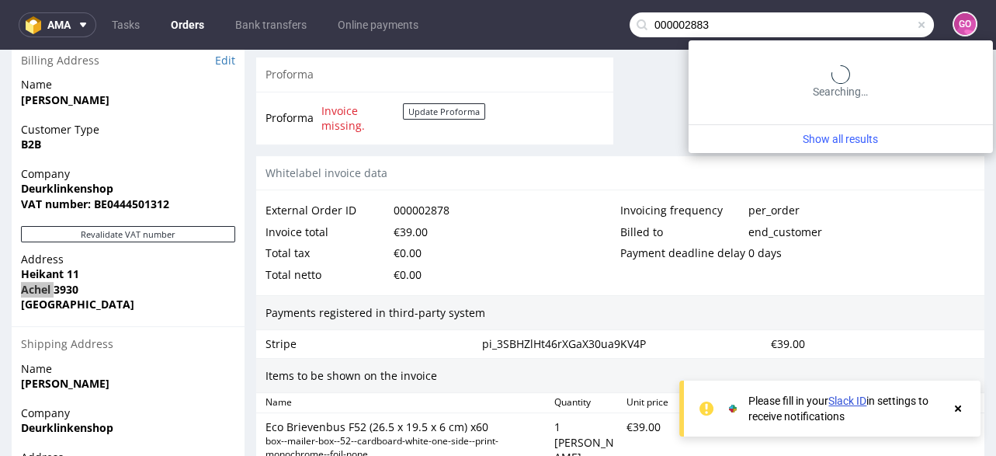
type input "000002883"
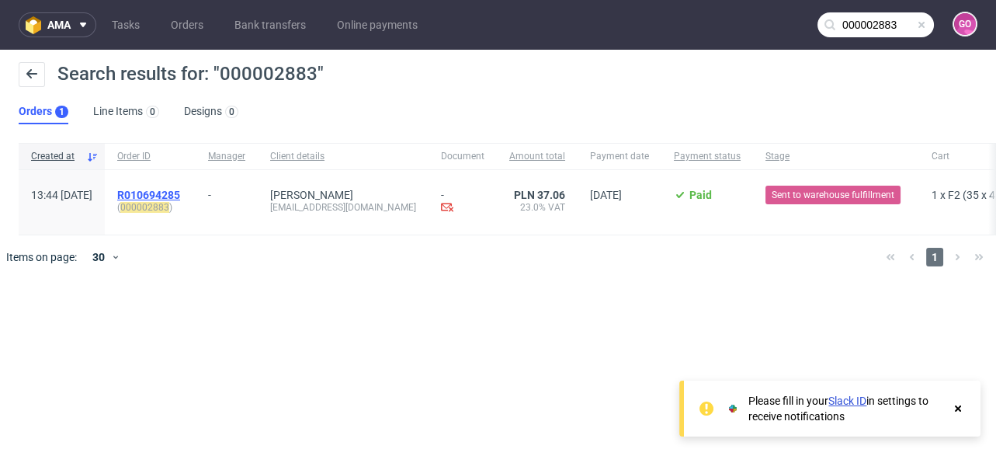
click at [180, 190] on span "R010694285" at bounding box center [148, 195] width 63 height 12
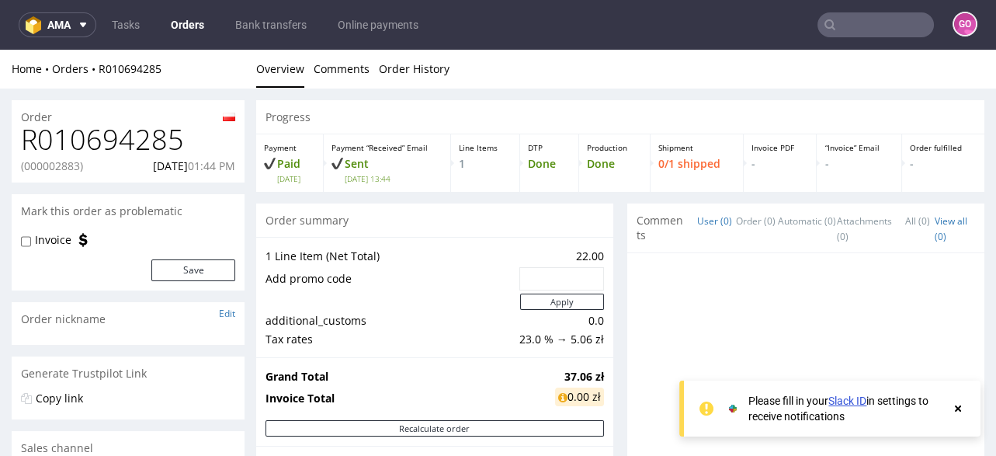
click at [173, 133] on h1 "R010694285" at bounding box center [128, 139] width 214 height 31
click at [164, 134] on h1 "R010694285" at bounding box center [128, 139] width 214 height 31
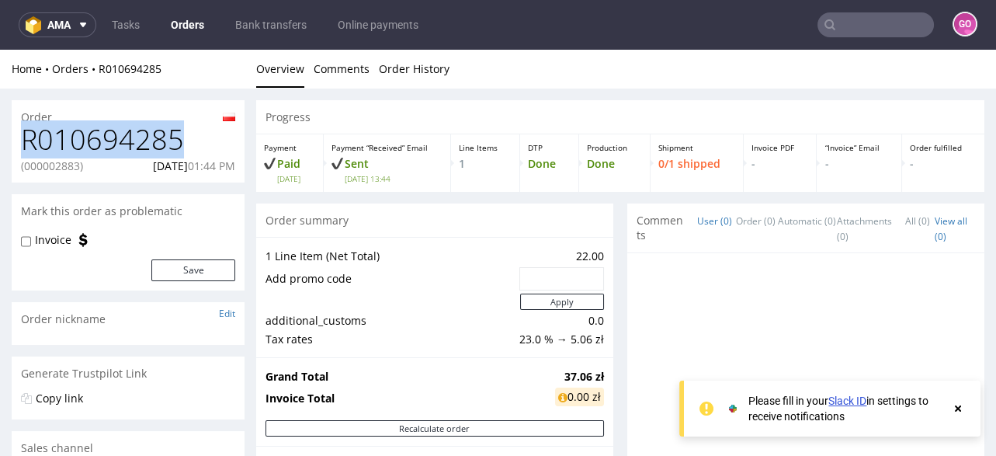
click at [164, 134] on h1 "R010694285" at bounding box center [128, 139] width 214 height 31
copy h1 "R010694285"
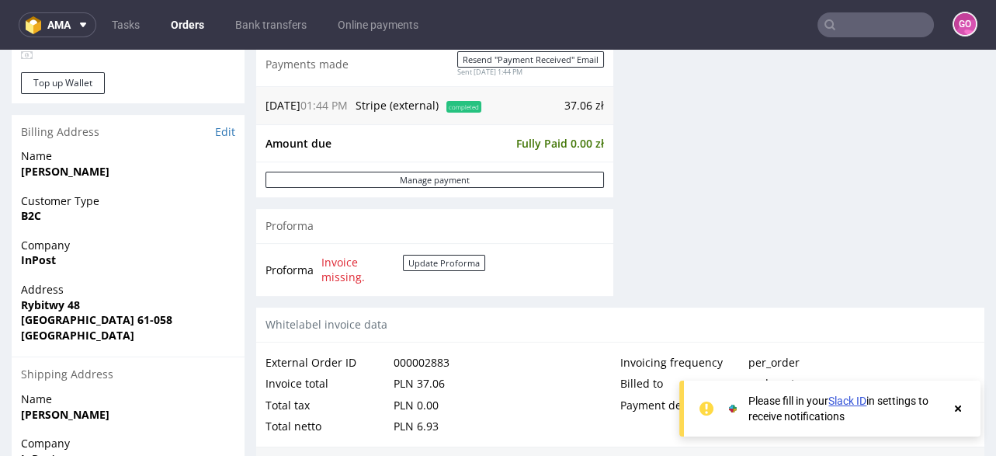
scroll to position [745, 0]
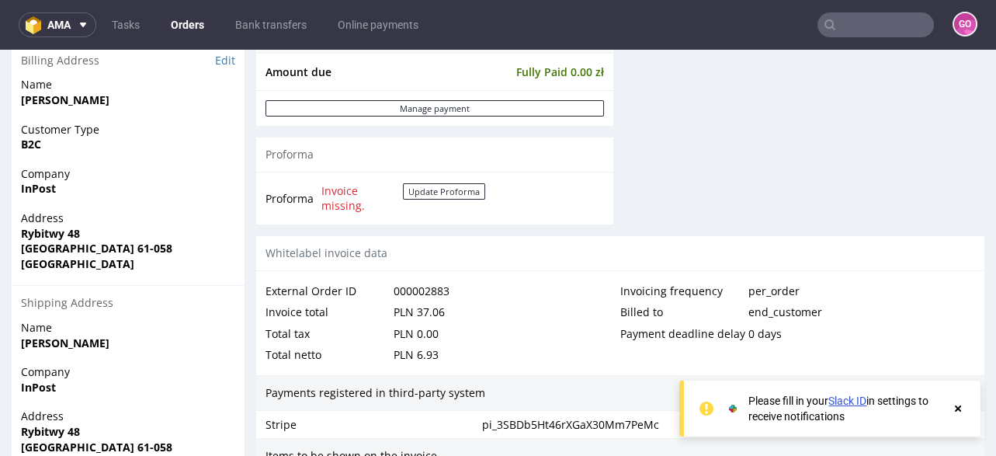
click at [49, 184] on strong "InPost" at bounding box center [38, 188] width 35 height 15
copy strong "InPost"
click at [58, 226] on strong "Rybitwy 48" at bounding box center [50, 233] width 59 height 15
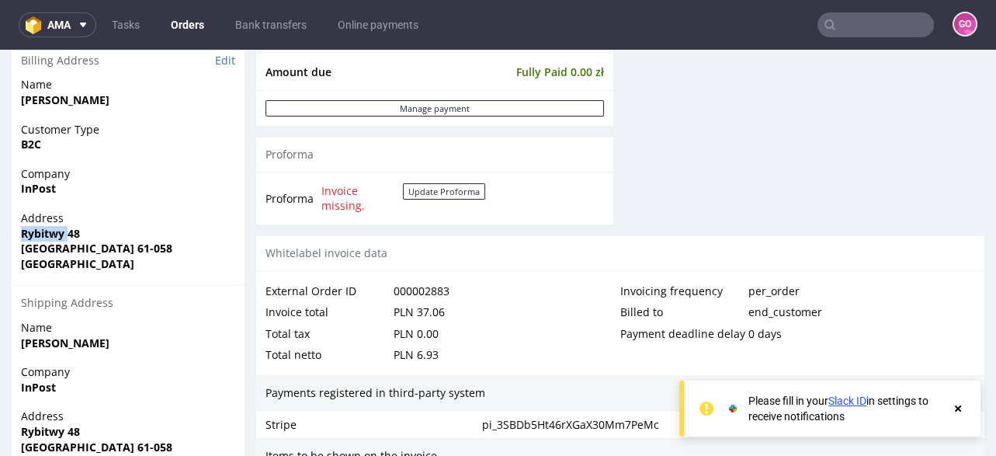
click at [58, 227] on strong "Rybitwy 48" at bounding box center [50, 233] width 59 height 15
click at [54, 229] on strong "Rybitwy 48" at bounding box center [50, 233] width 59 height 15
click at [54, 235] on strong "Rybitwy 48" at bounding box center [50, 233] width 59 height 15
click at [50, 235] on strong "Rybitwy 48" at bounding box center [50, 233] width 59 height 15
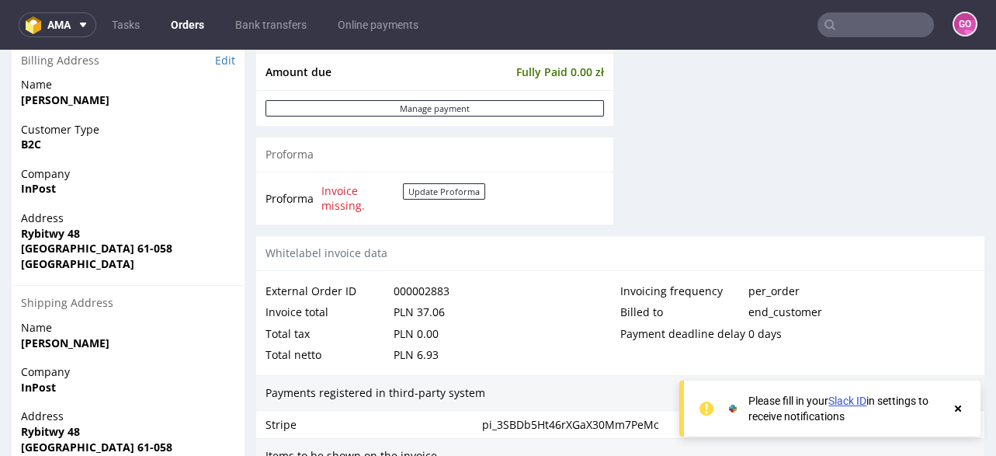
click at [50, 235] on strong "Rybitwy 48" at bounding box center [50, 233] width 59 height 15
copy strong "Rybitwy 48"
drag, startPoint x: 65, startPoint y: 247, endPoint x: 110, endPoint y: 252, distance: 45.3
click at [110, 252] on span "[GEOGRAPHIC_DATA] 61-058" at bounding box center [128, 249] width 214 height 16
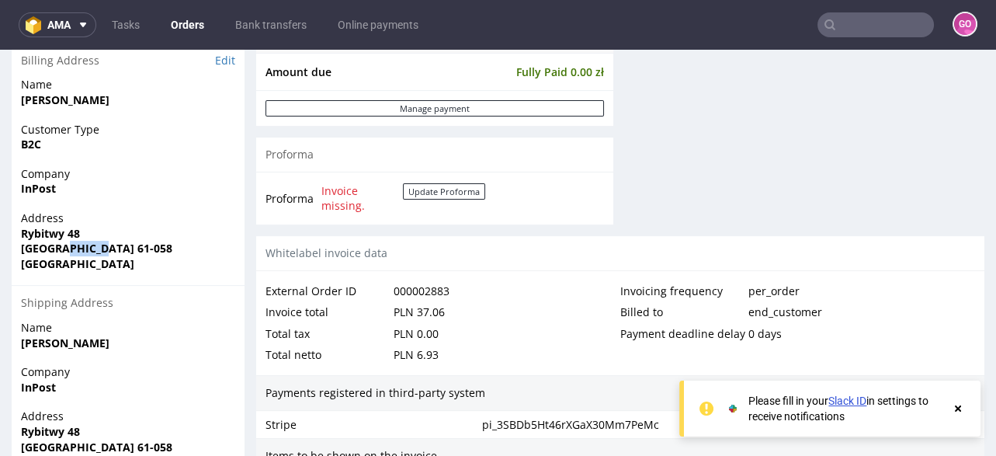
copy strong "61-058"
click at [28, 251] on strong "[GEOGRAPHIC_DATA] 61-058" at bounding box center [96, 248] width 151 height 15
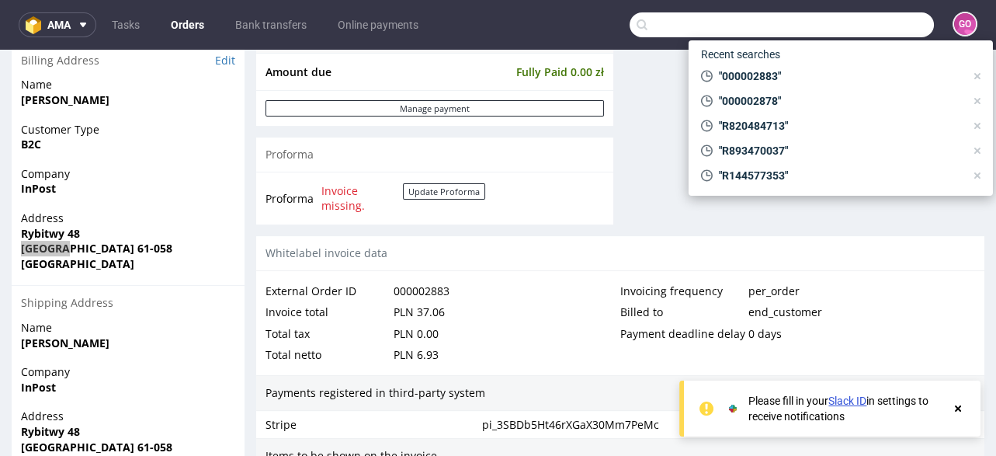
click at [855, 19] on input "text" at bounding box center [782, 24] width 304 height 25
paste input "R814085221"
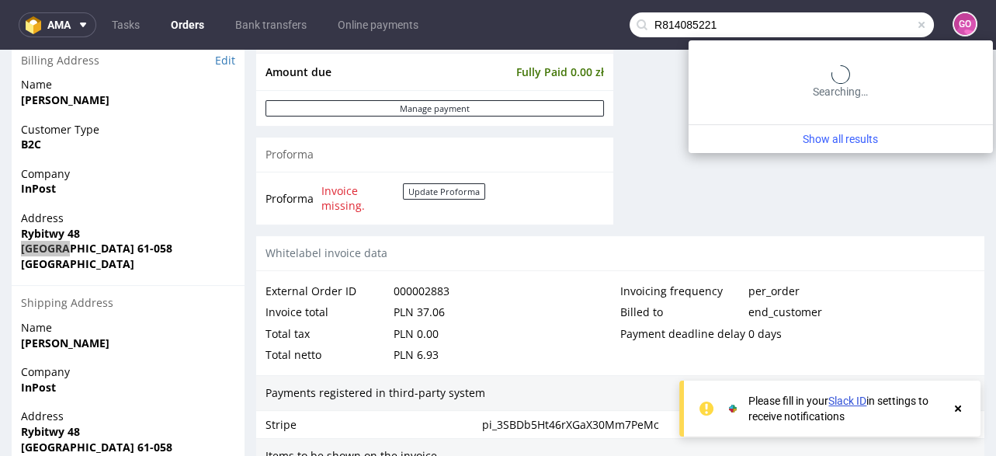
type input "R814085221"
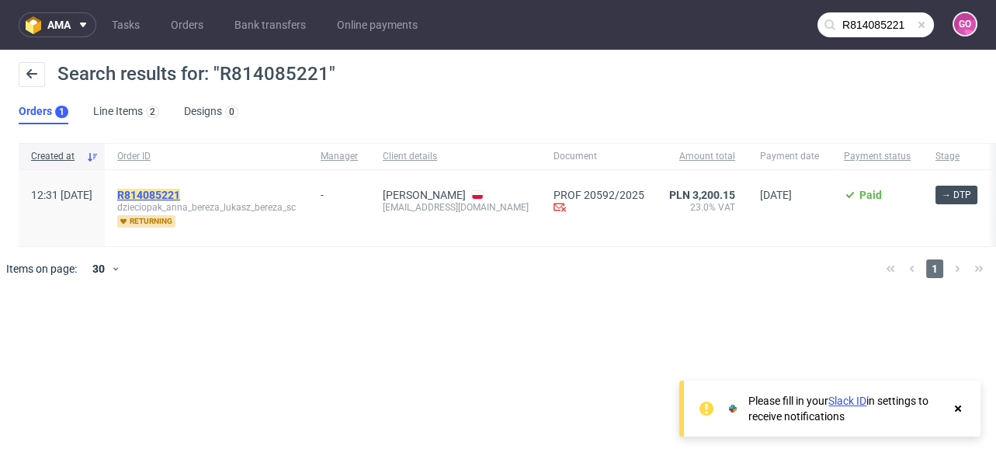
click at [180, 193] on mark "R814085221" at bounding box center [148, 195] width 63 height 12
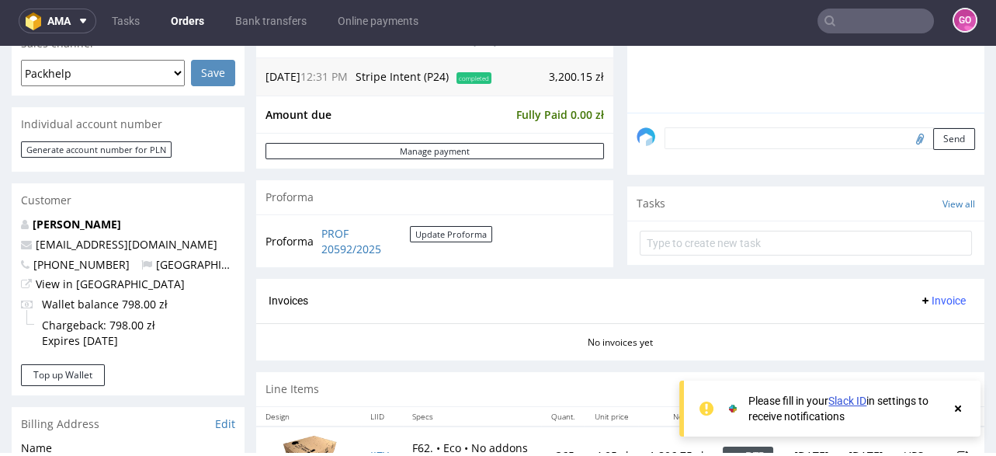
scroll to position [435, 0]
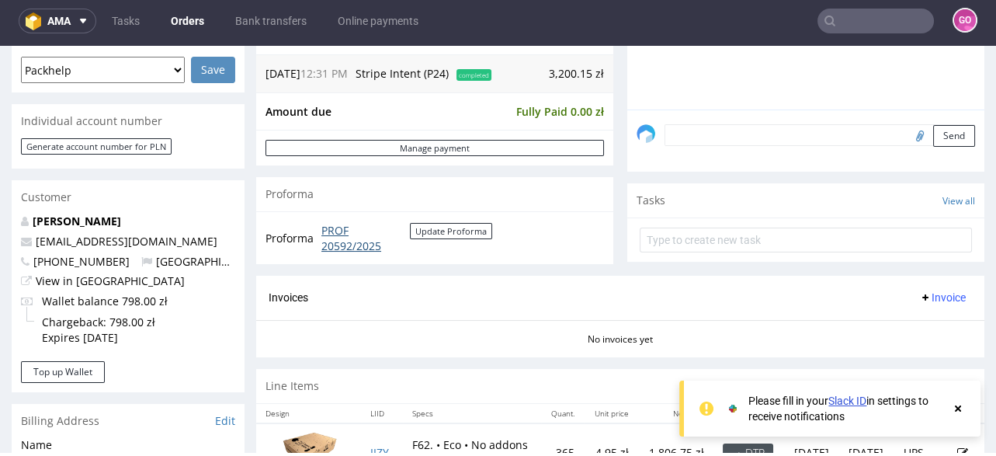
click at [340, 245] on link "PROF 20592/2025" at bounding box center [365, 238] width 88 height 30
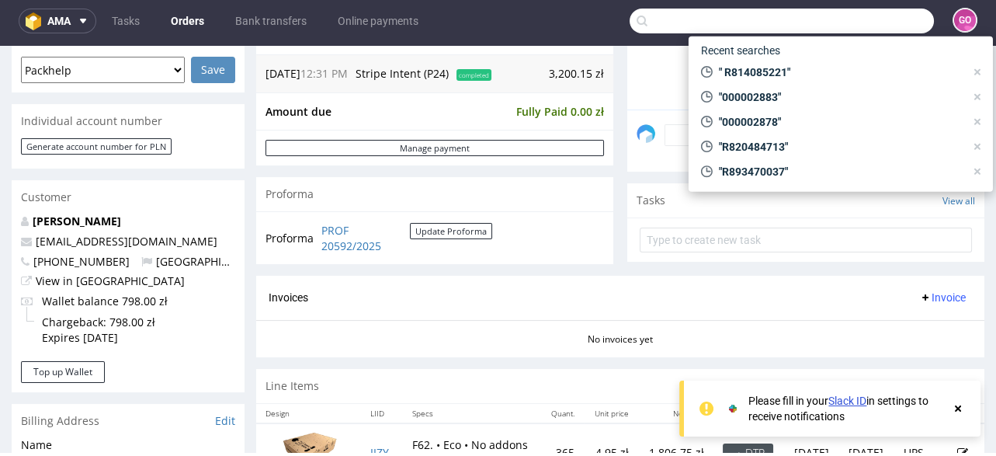
click at [869, 25] on input "text" at bounding box center [782, 21] width 304 height 25
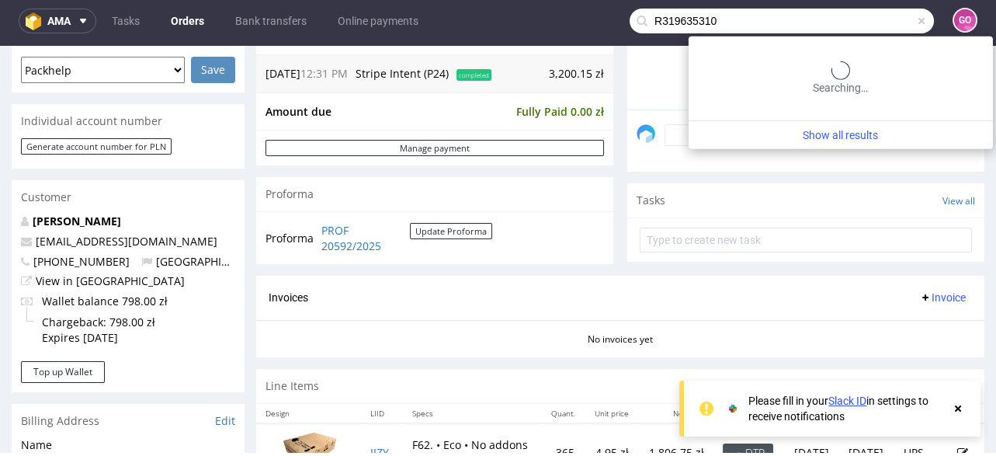
type input "R319635310"
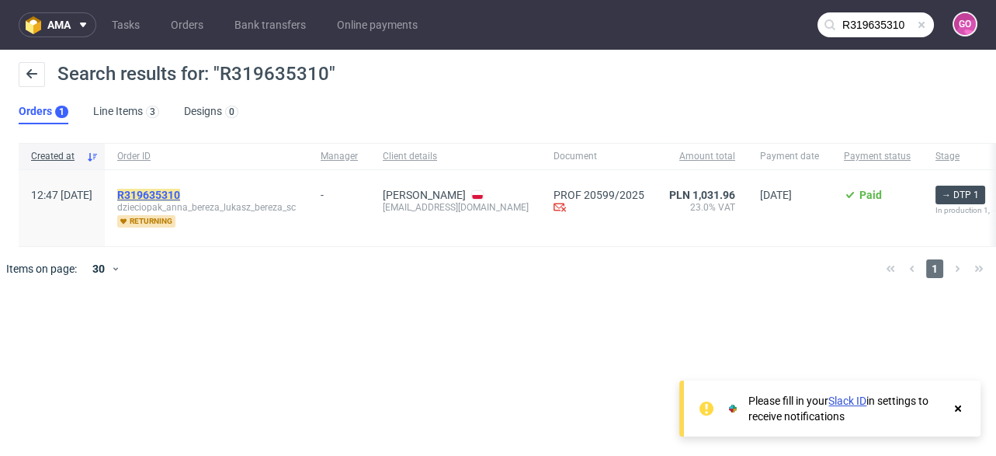
click at [180, 189] on mark "R319635310" at bounding box center [148, 195] width 63 height 12
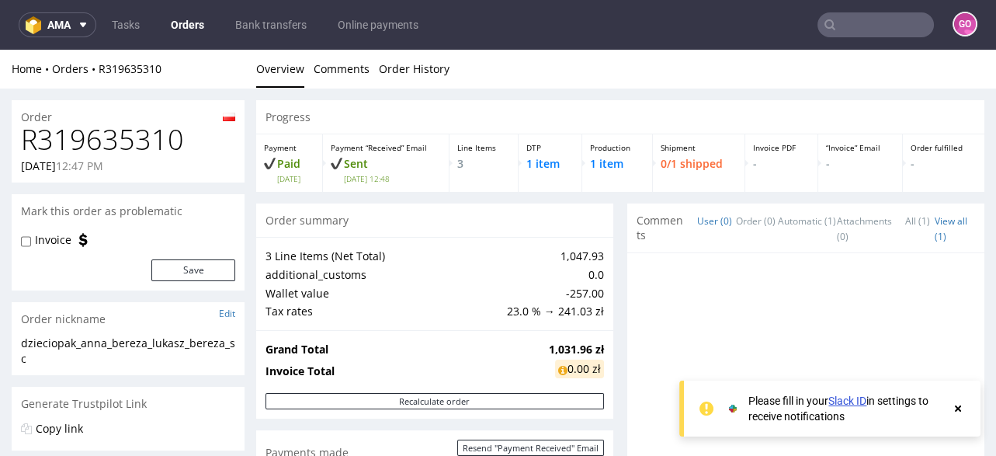
click at [154, 128] on h1 "R319635310" at bounding box center [128, 139] width 214 height 31
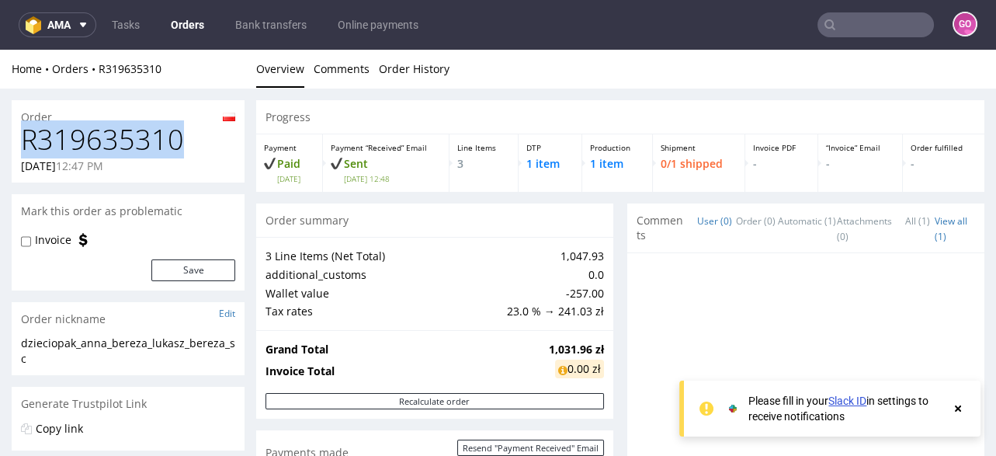
click at [154, 128] on h1 "R319635310" at bounding box center [128, 139] width 214 height 31
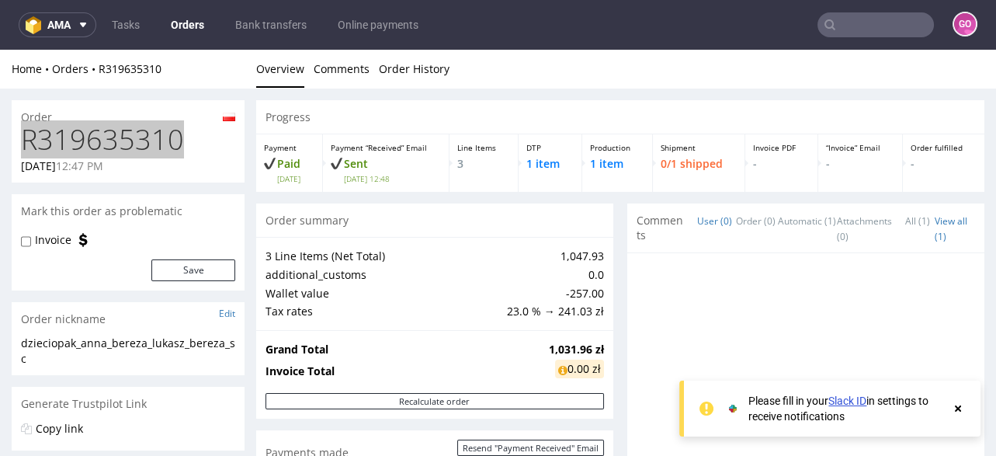
click at [844, 34] on input "text" at bounding box center [875, 24] width 116 height 25
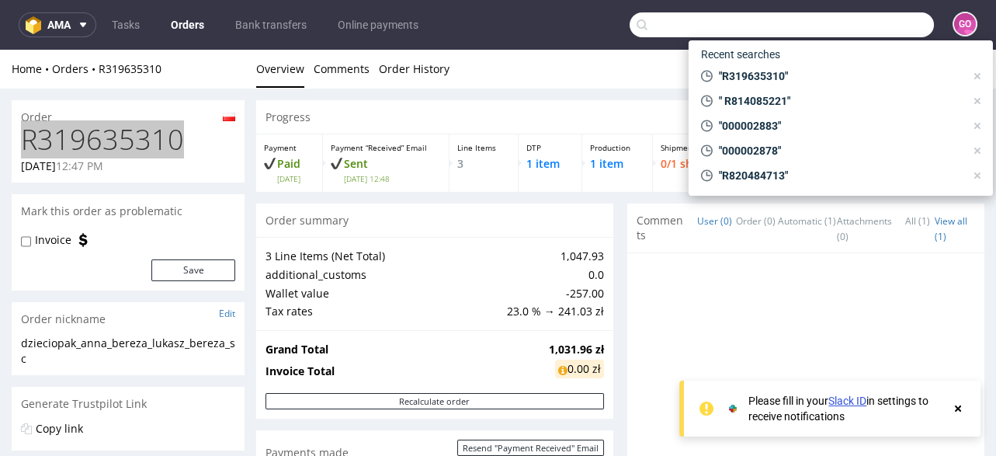
paste input "000002769"
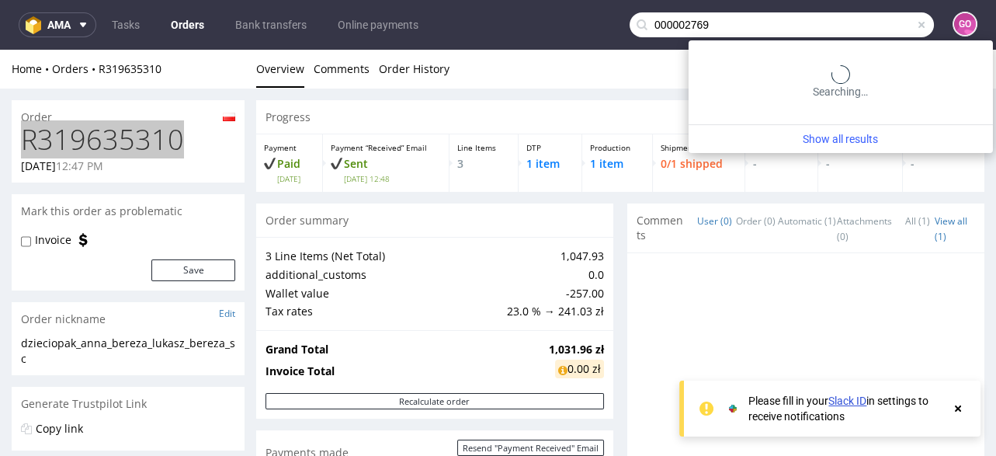
type input "000002769"
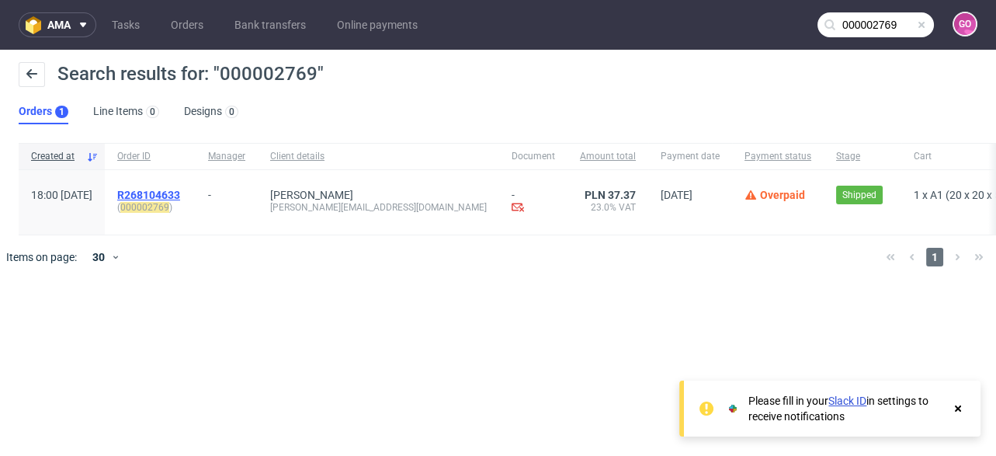
click at [180, 189] on span "R268104633" at bounding box center [148, 195] width 63 height 12
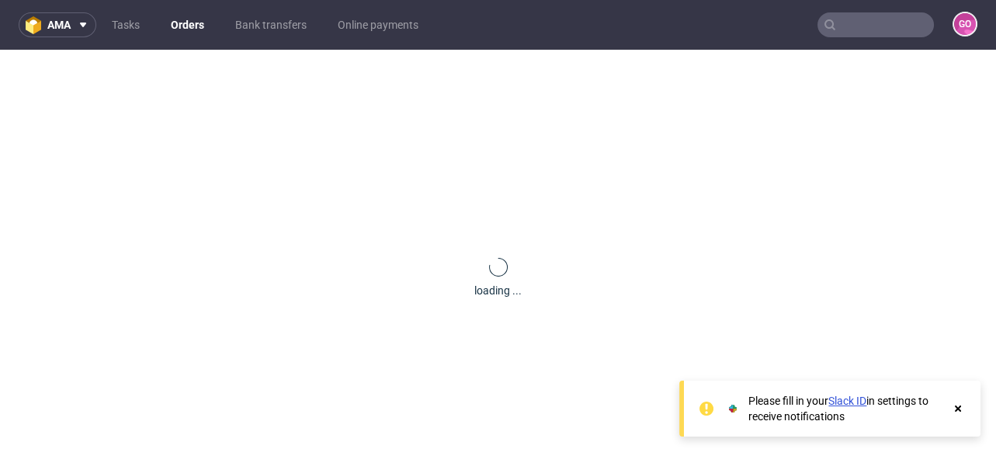
click at [716, 86] on div "loading ..." at bounding box center [498, 278] width 996 height 456
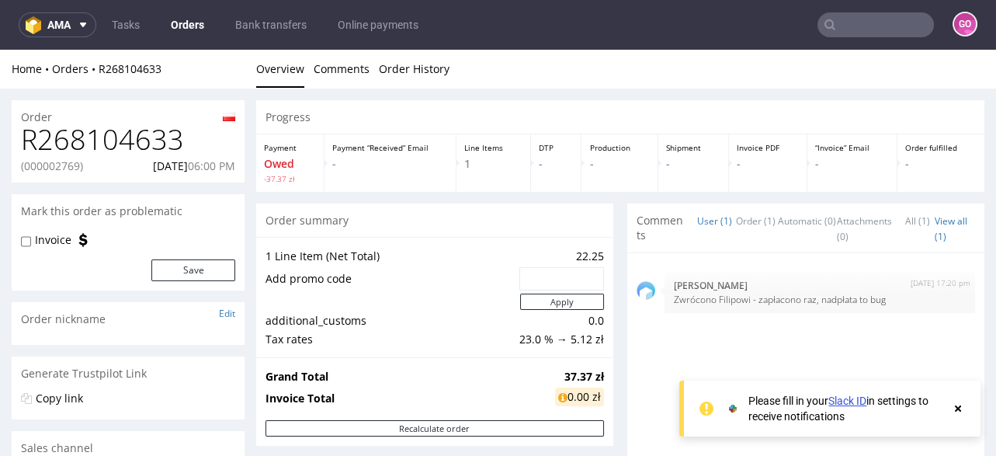
click at [147, 134] on h1 "R268104633" at bounding box center [128, 139] width 214 height 31
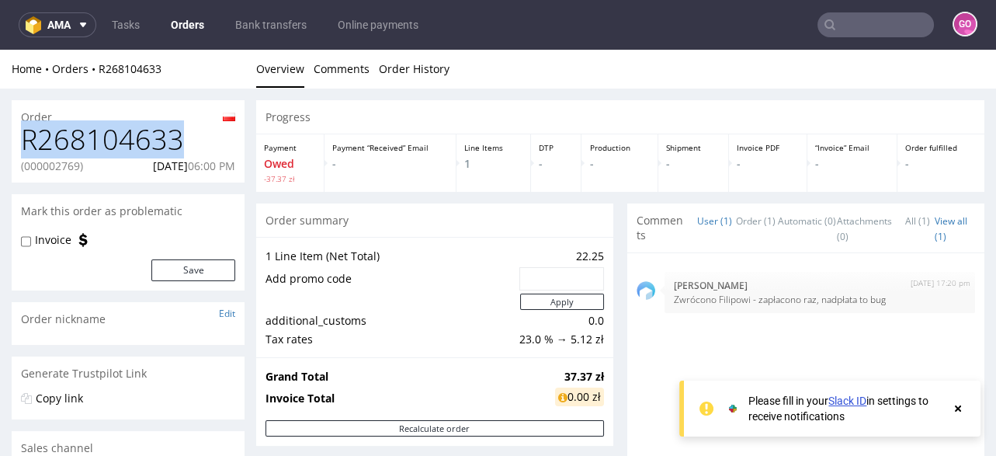
click at [147, 134] on h1 "R268104633" at bounding box center [128, 139] width 214 height 31
